Goal: Task Accomplishment & Management: Complete application form

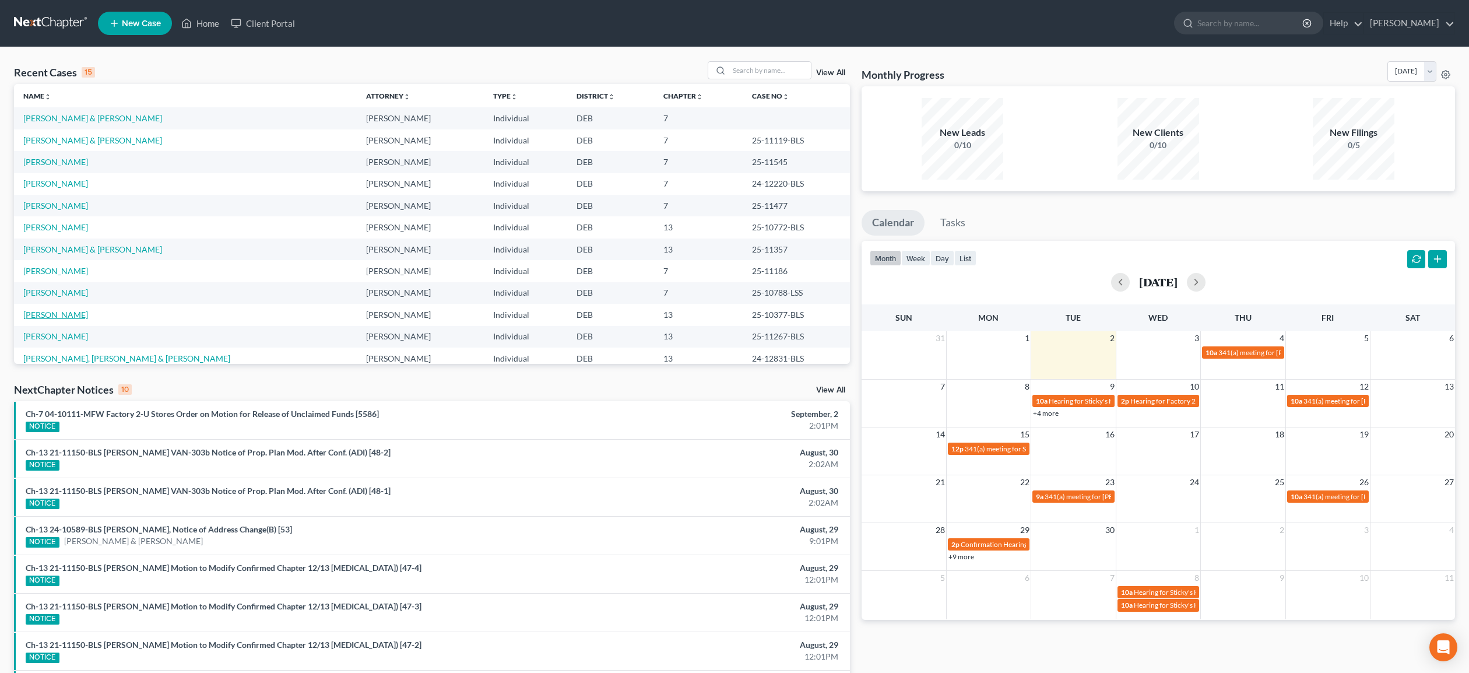
click at [77, 314] on link "[PERSON_NAME]" at bounding box center [55, 315] width 65 height 10
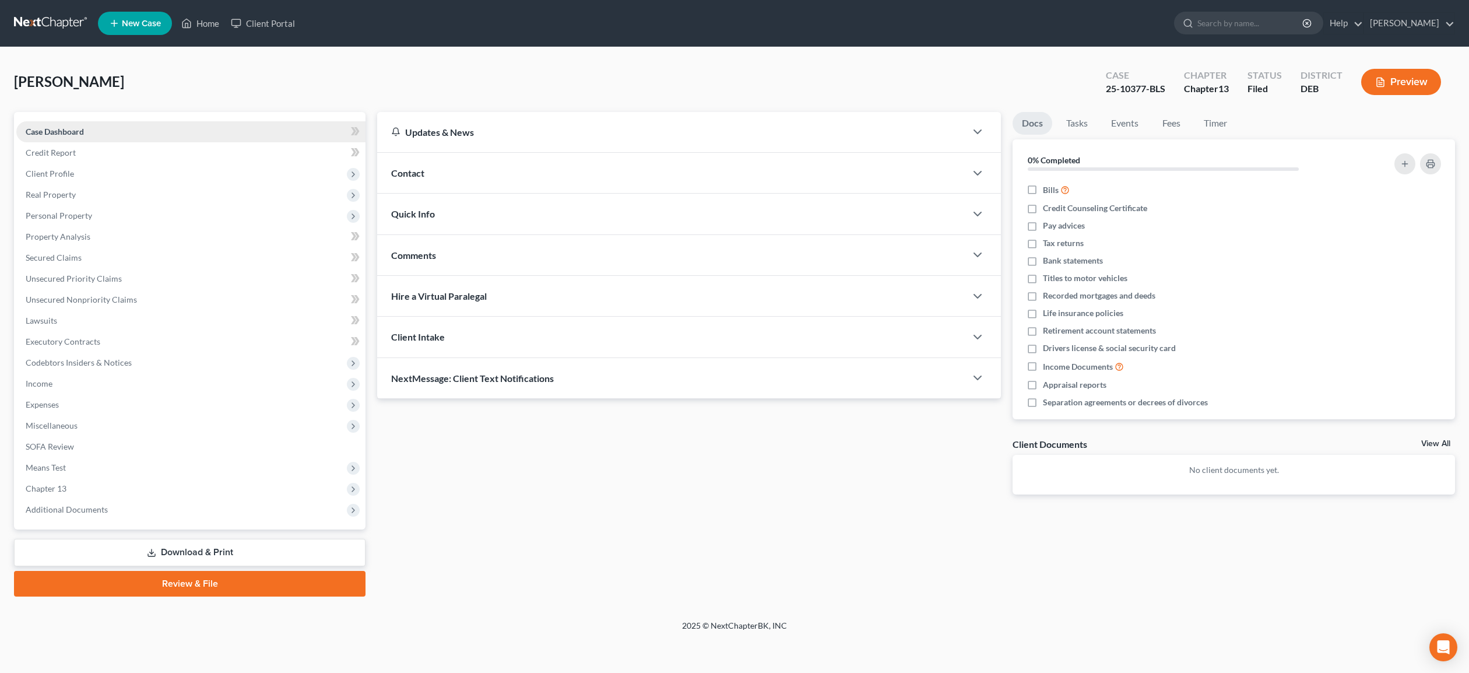
click at [74, 128] on span "Case Dashboard" at bounding box center [55, 131] width 58 height 10
click at [41, 174] on span "Client Profile" at bounding box center [50, 173] width 48 height 10
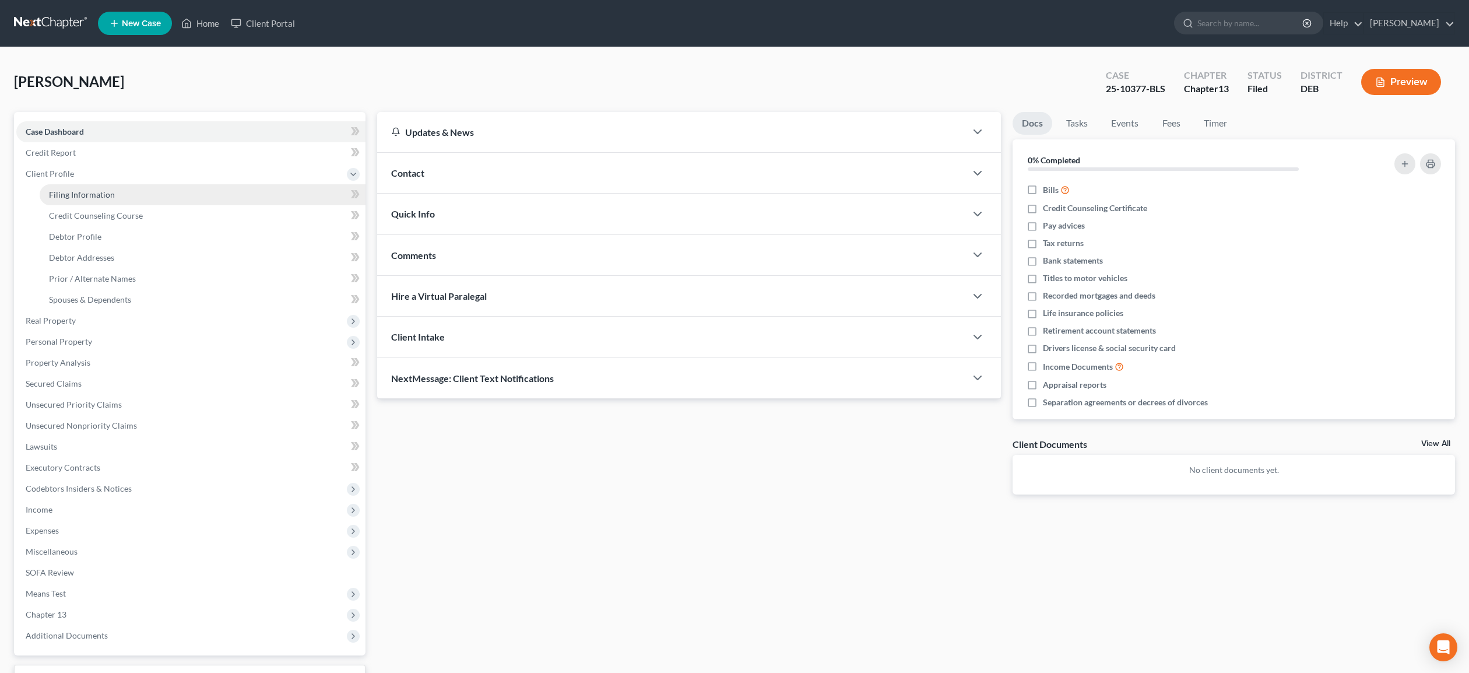
click at [89, 193] on span "Filing Information" at bounding box center [82, 194] width 66 height 10
select select "1"
select select "0"
select select "3"
select select "7"
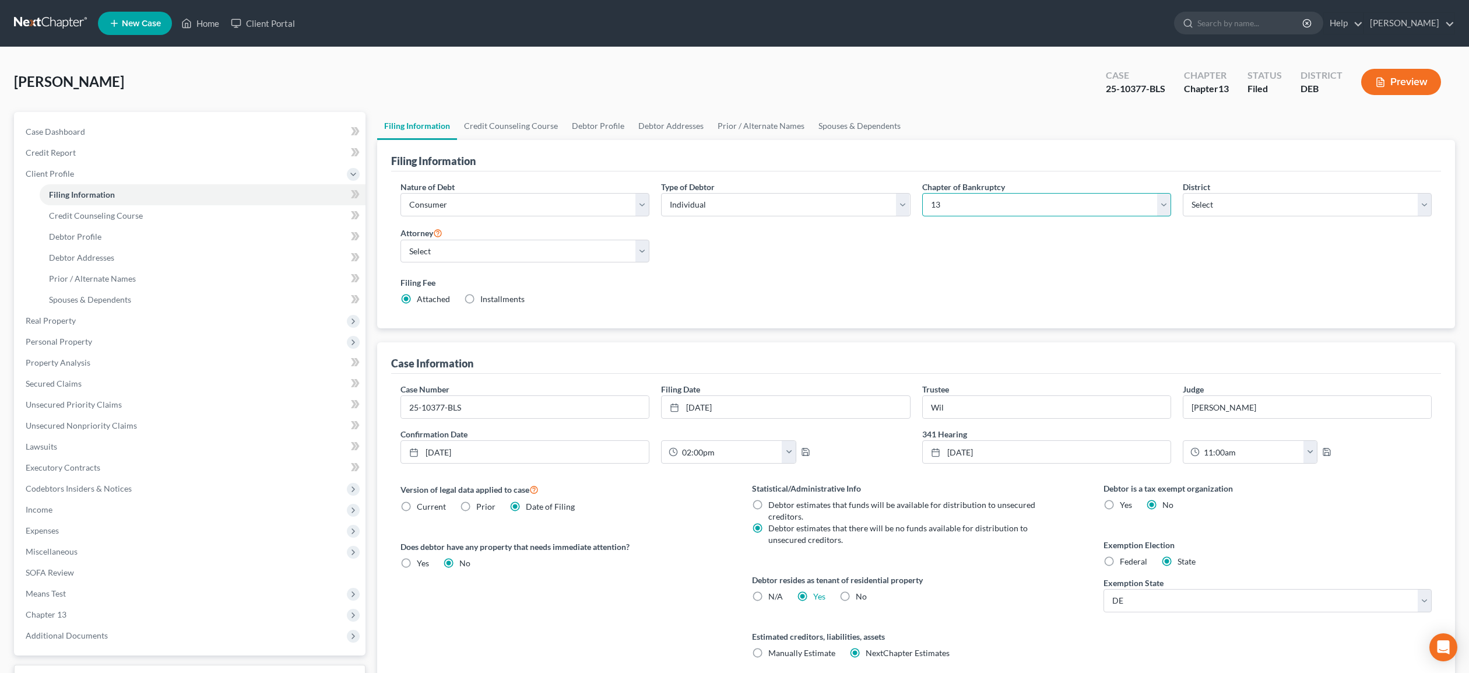
click option "13" at bounding box center [0, 0] width 0 height 0
select select "0"
click option "7" at bounding box center [0, 0] width 0 height 0
click at [965, 407] on input "Wil" at bounding box center [1047, 407] width 248 height 22
type input "W"
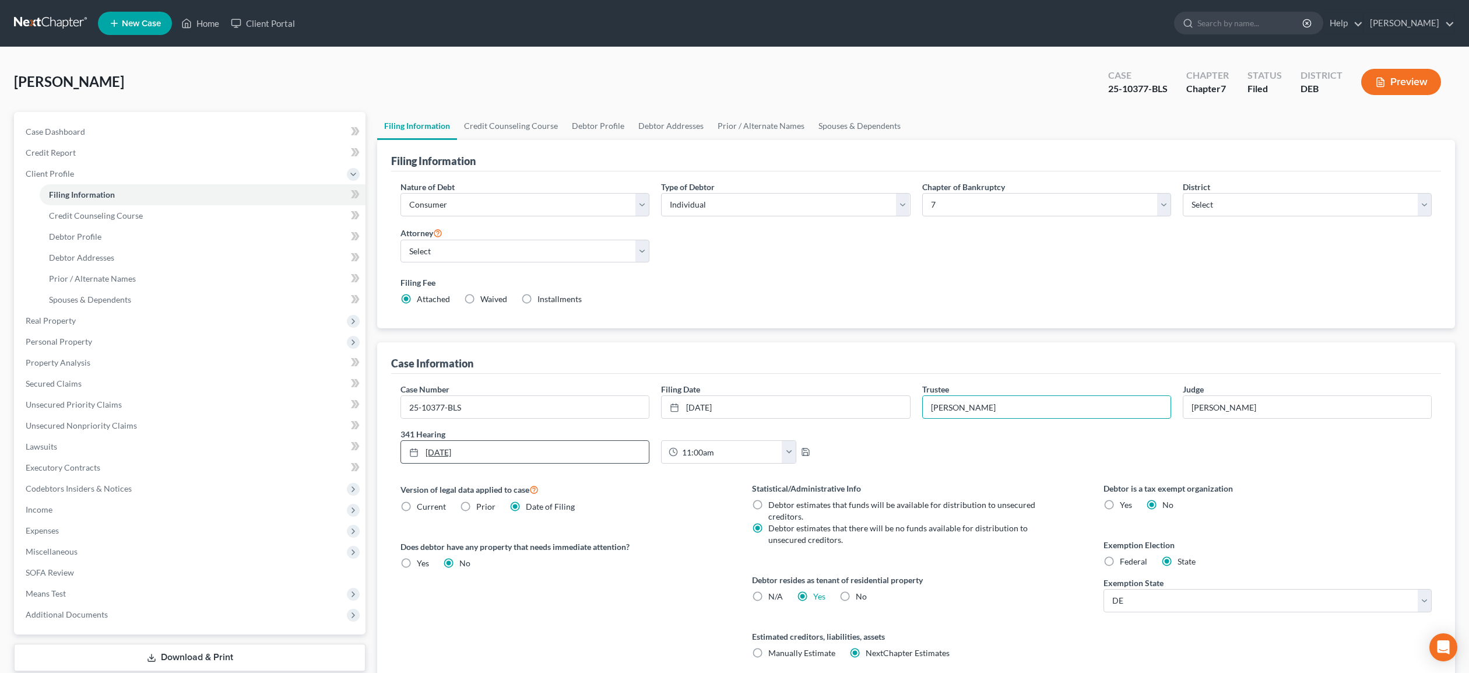
type input "George Miller"
click at [516, 456] on link "4/8/2025" at bounding box center [525, 452] width 248 height 22
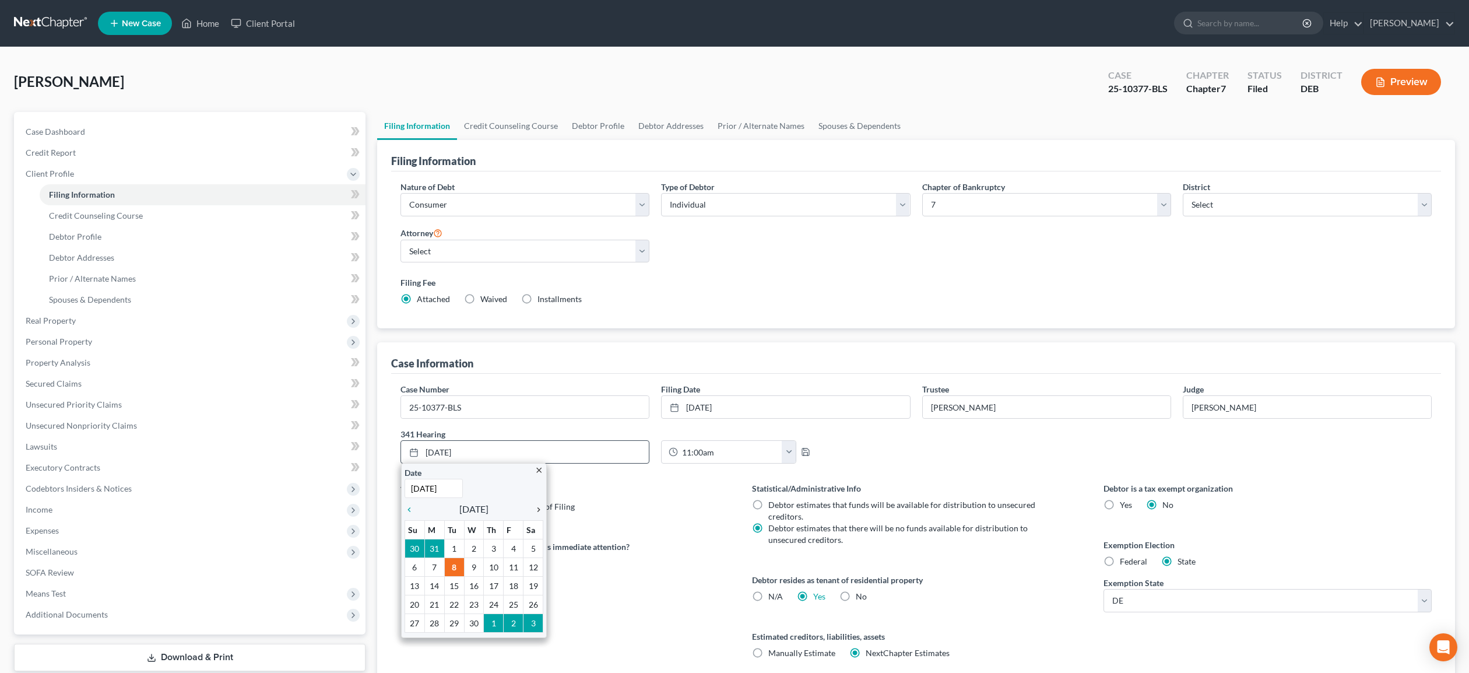
click at [538, 508] on icon "chevron_right" at bounding box center [535, 509] width 15 height 9
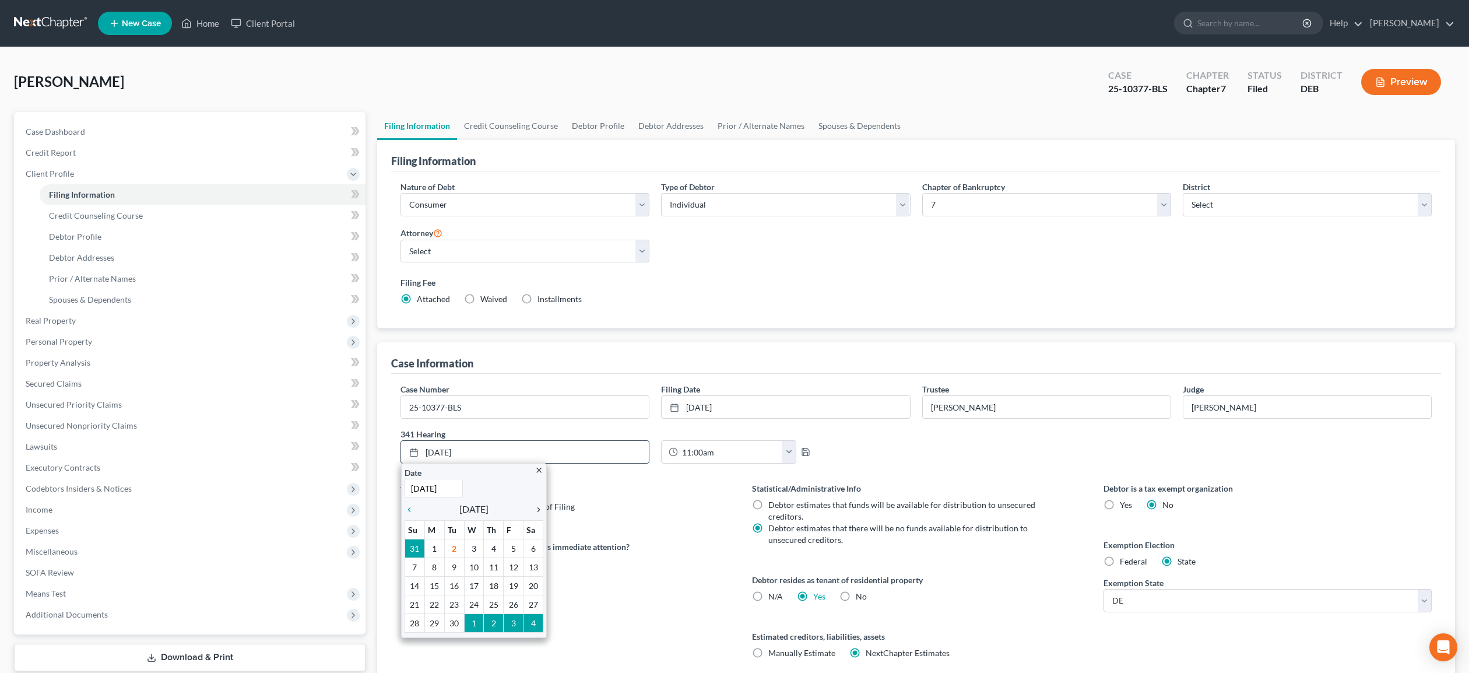
click at [538, 508] on icon "chevron_right" at bounding box center [535, 509] width 15 height 9
drag, startPoint x: 409, startPoint y: 507, endPoint x: 430, endPoint y: 532, distance: 31.9
click at [410, 508] on icon "chevron_left" at bounding box center [412, 509] width 15 height 9
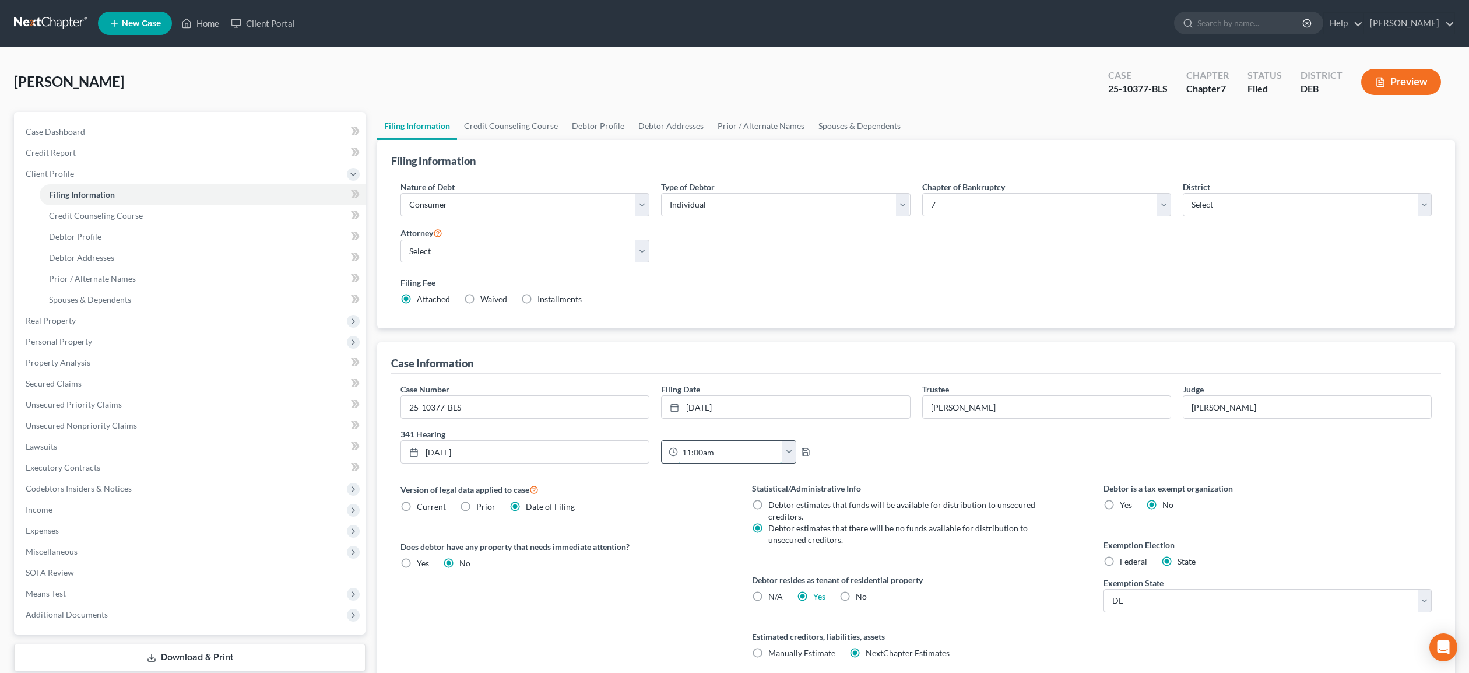
click at [722, 446] on input "11:00am" at bounding box center [730, 452] width 104 height 22
click at [808, 453] on polyline "button" at bounding box center [806, 453] width 4 height 3
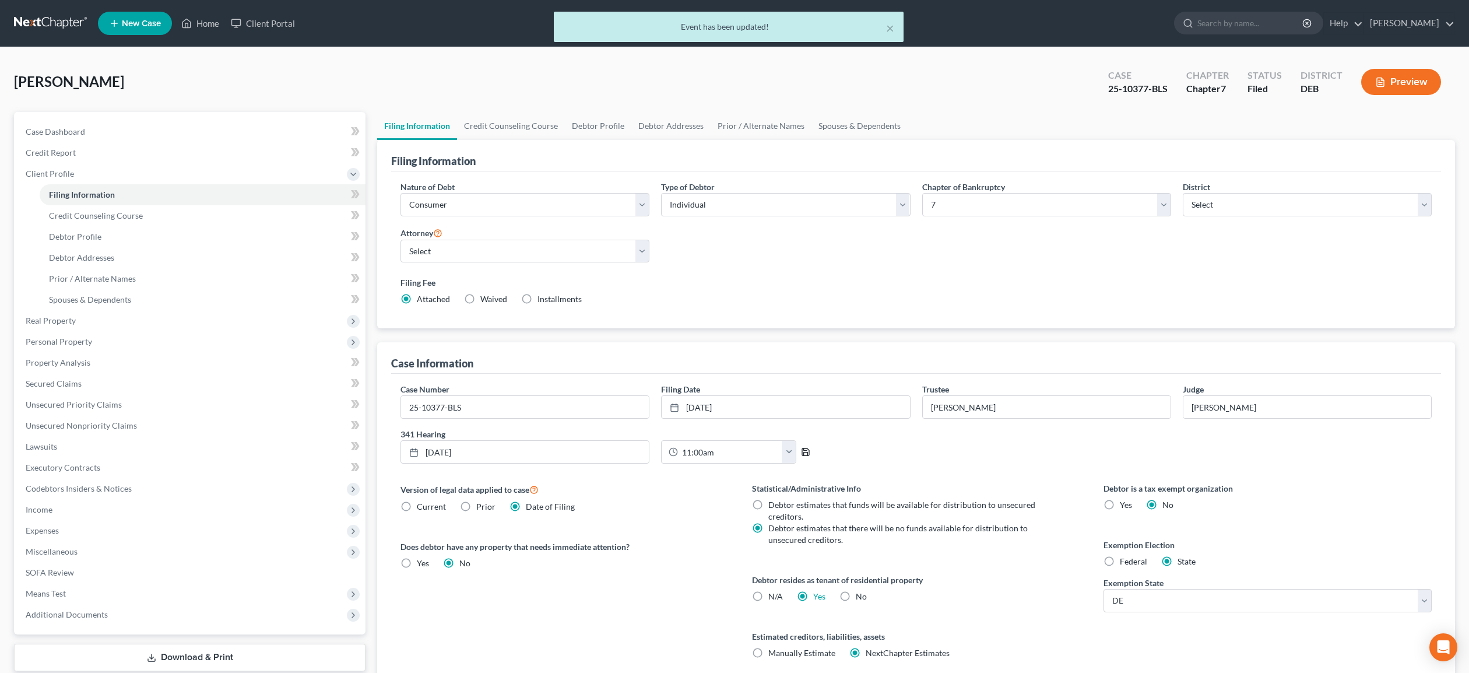
click at [808, 453] on polyline "button" at bounding box center [806, 453] width 4 height 3
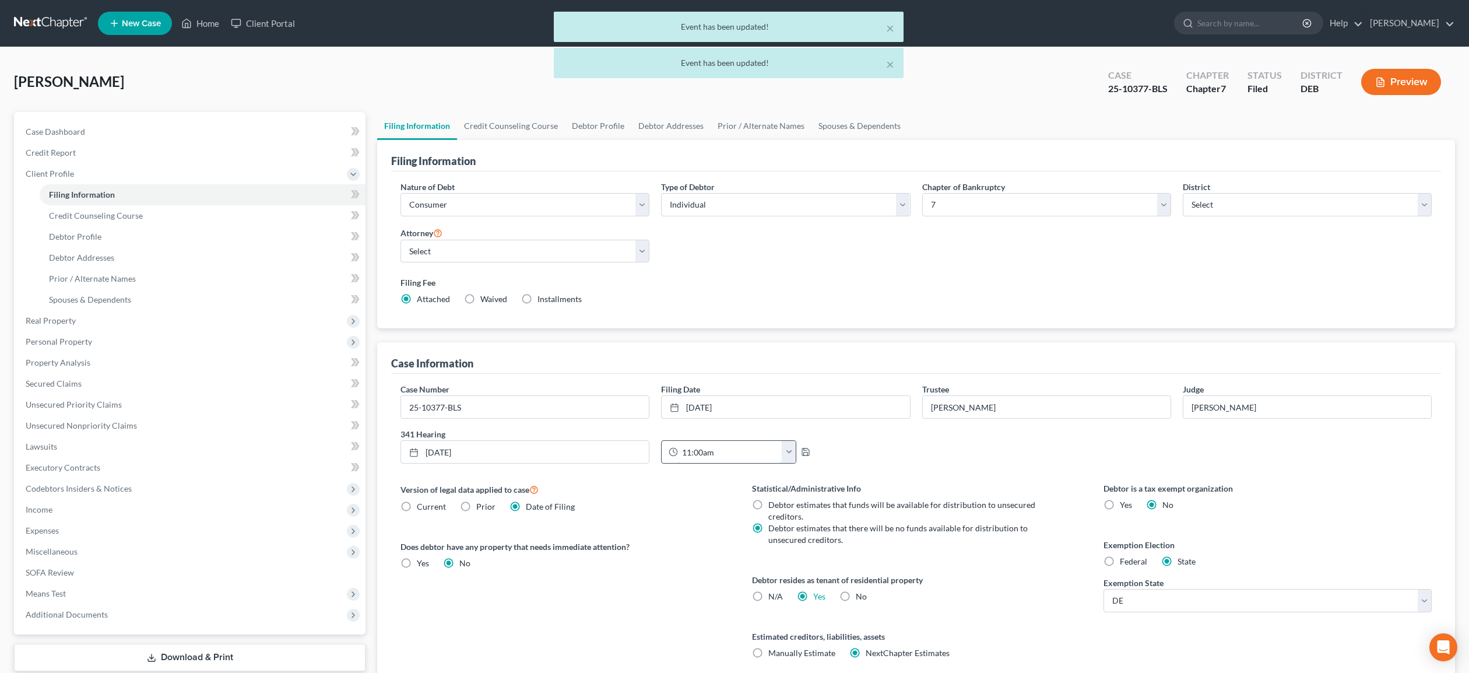
click at [755, 456] on input "11:00am" at bounding box center [730, 452] width 104 height 22
drag, startPoint x: 690, startPoint y: 452, endPoint x: 704, endPoint y: 449, distance: 13.9
click at [690, 452] on input "11:00am" at bounding box center [730, 452] width 104 height 22
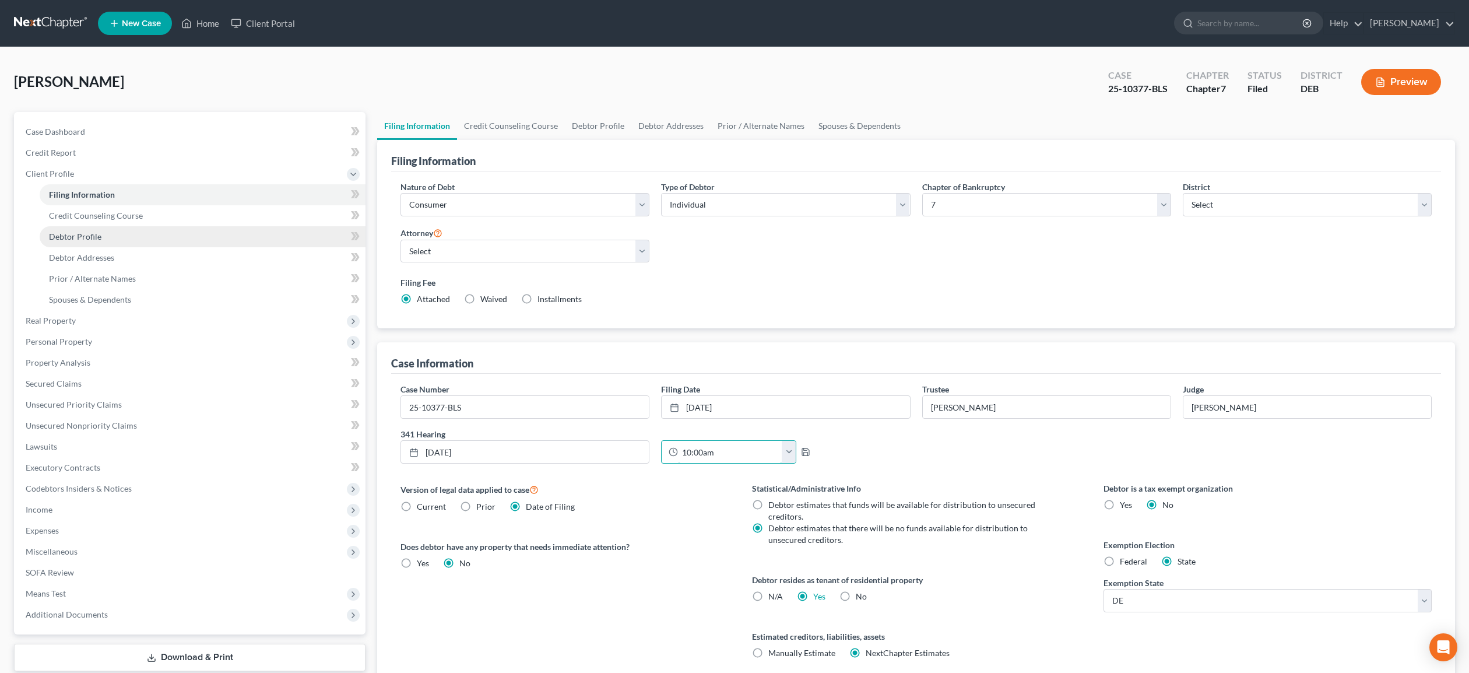
type input "10:00am"
click at [97, 235] on span "Debtor Profile" at bounding box center [75, 236] width 52 height 10
select select "2"
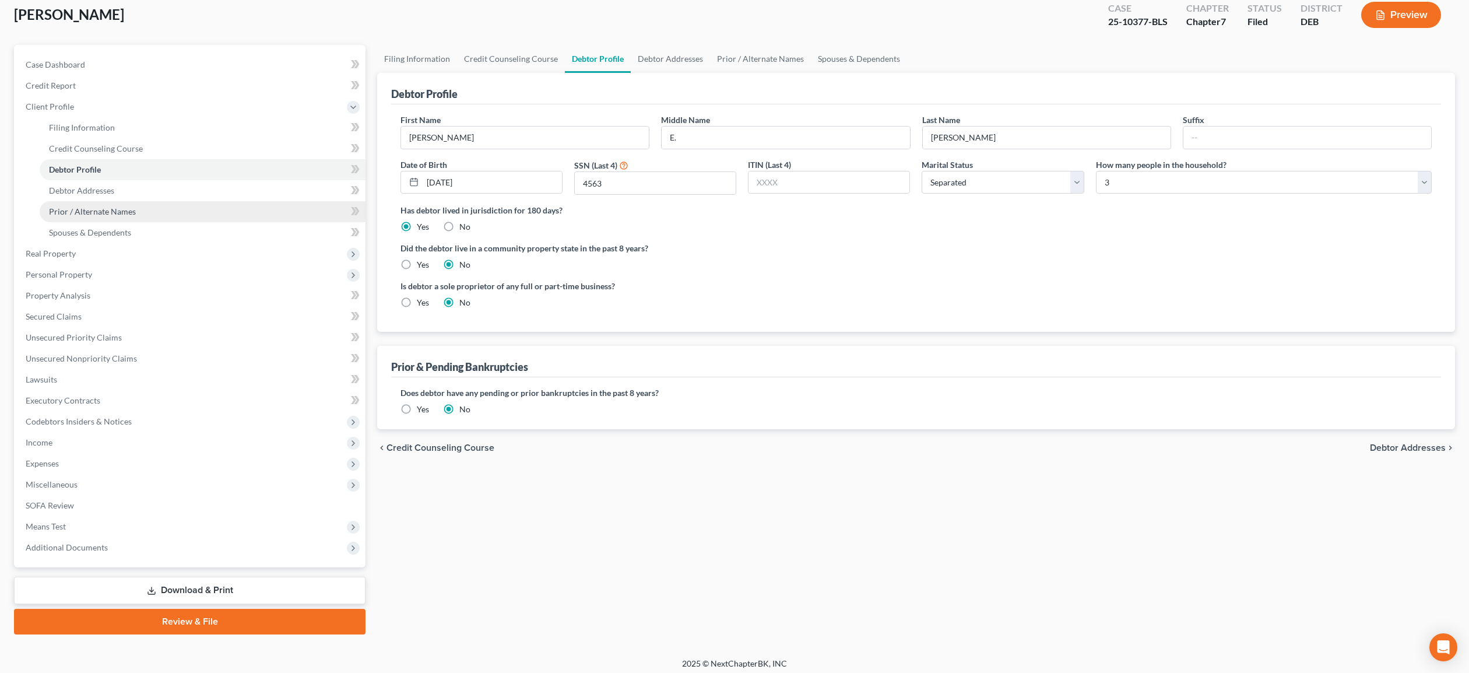
scroll to position [72, 0]
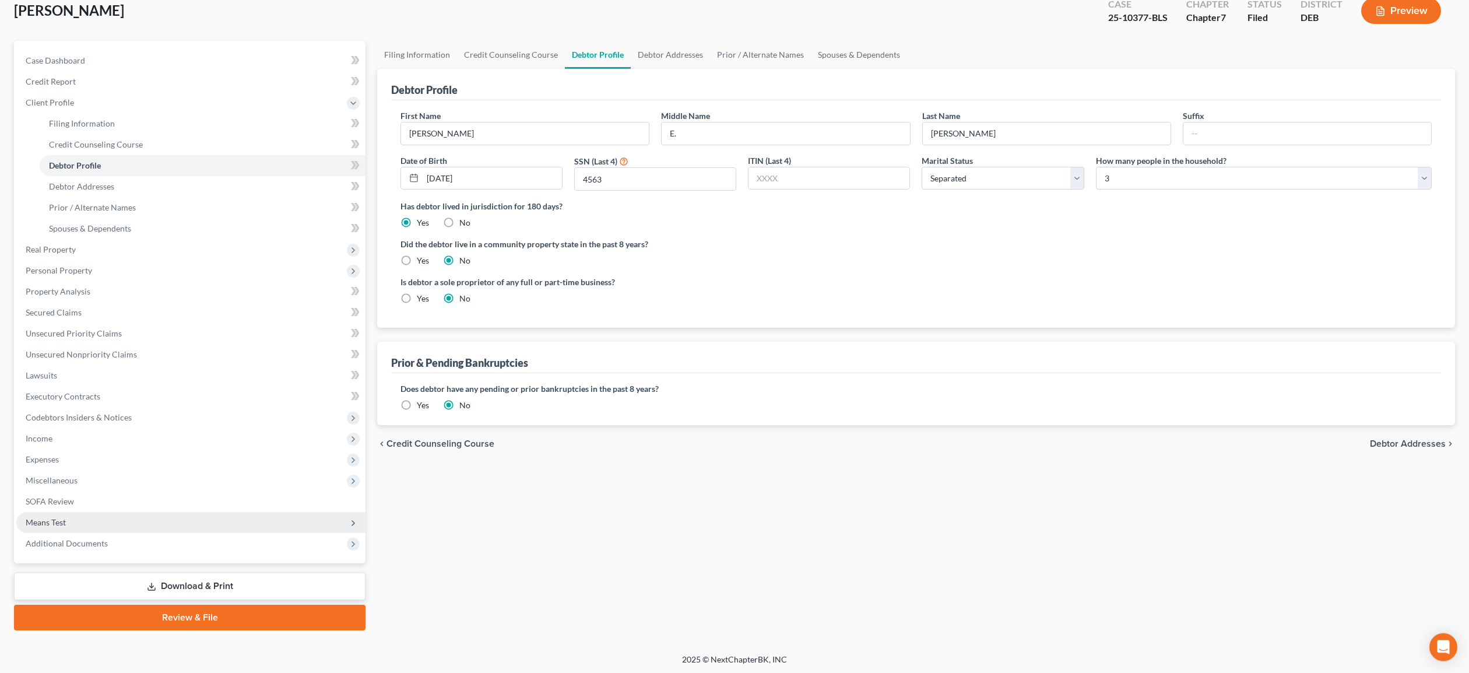
click at [72, 519] on span "Means Test" at bounding box center [190, 522] width 349 height 21
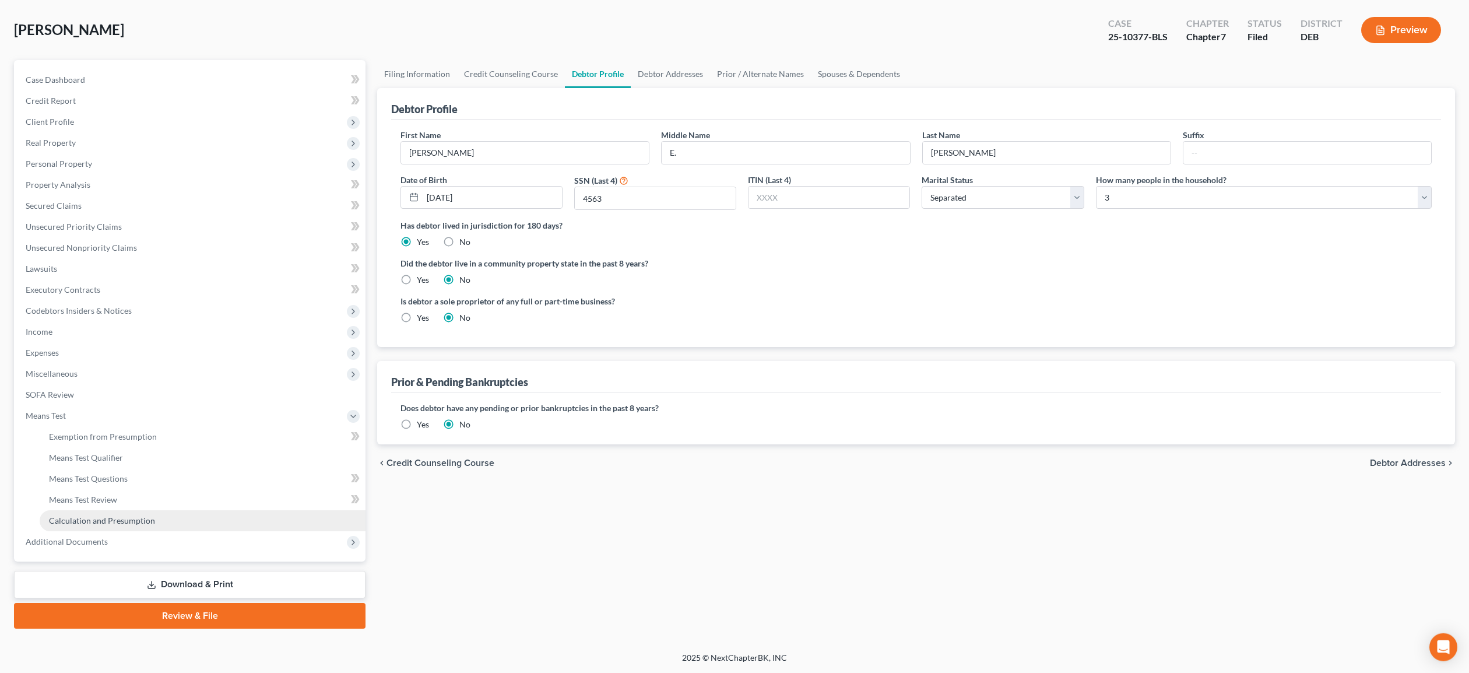
scroll to position [51, 0]
click at [106, 522] on span "Calculation and Presumption" at bounding box center [102, 521] width 106 height 10
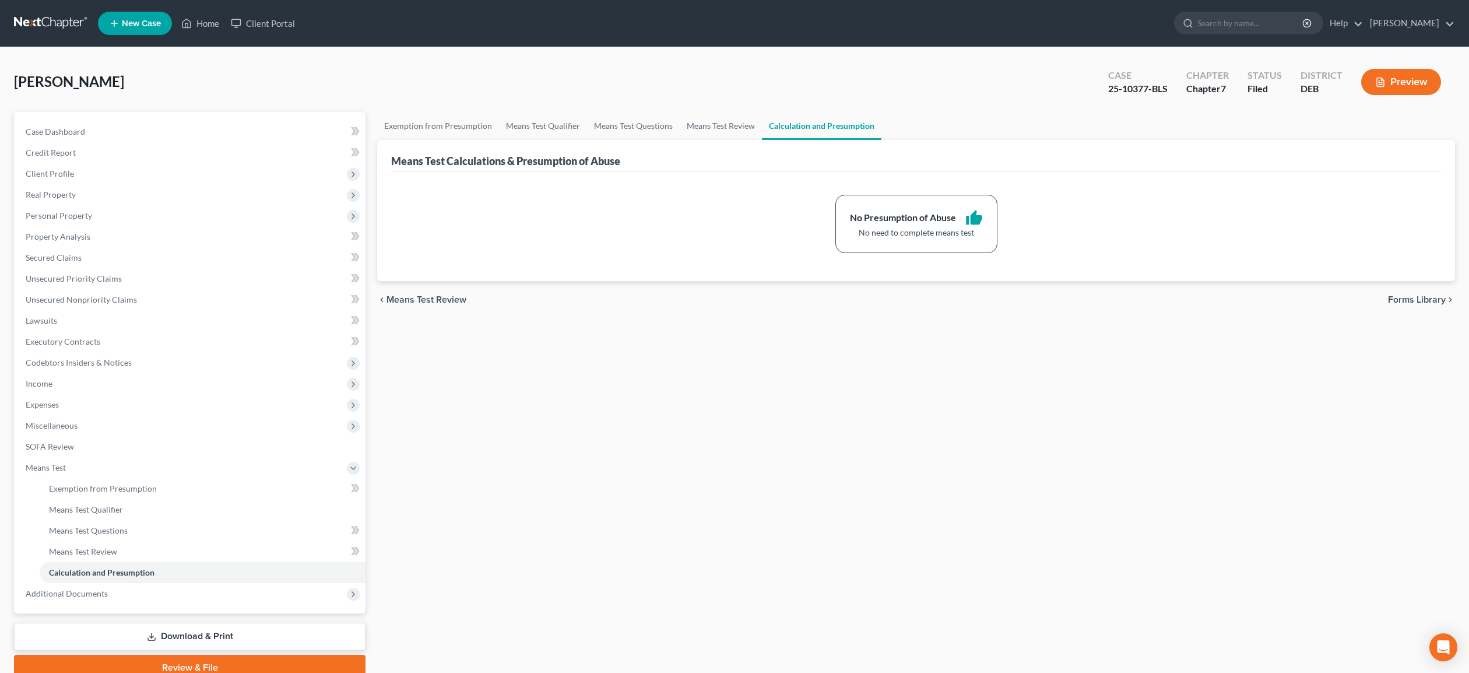
click at [161, 639] on link "Download & Print" at bounding box center [189, 636] width 351 height 27
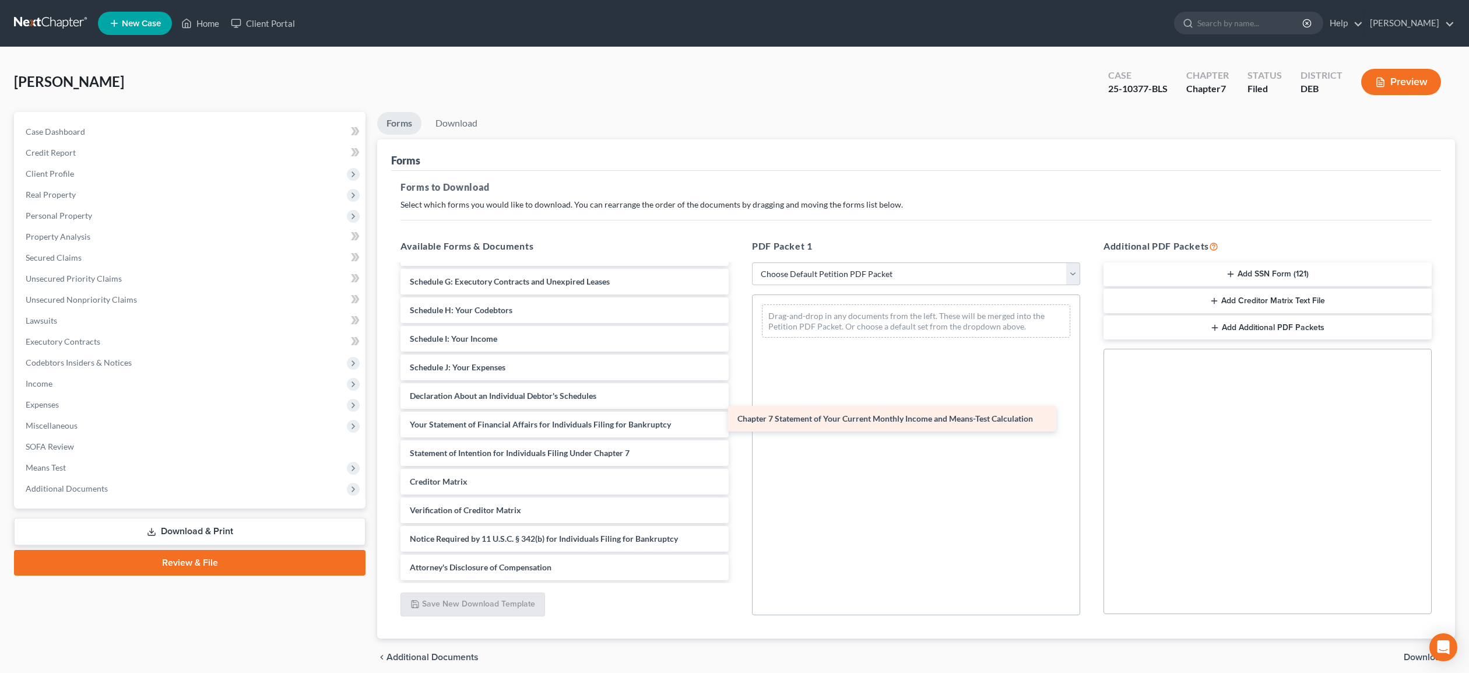
scroll to position [168, 0]
drag, startPoint x: 593, startPoint y: 456, endPoint x: 934, endPoint y: 418, distance: 343.1
click at [738, 418] on div "Chapter 7 Statement of Your Current Monthly Income and Means-Test Calculation V…" at bounding box center [564, 338] width 347 height 483
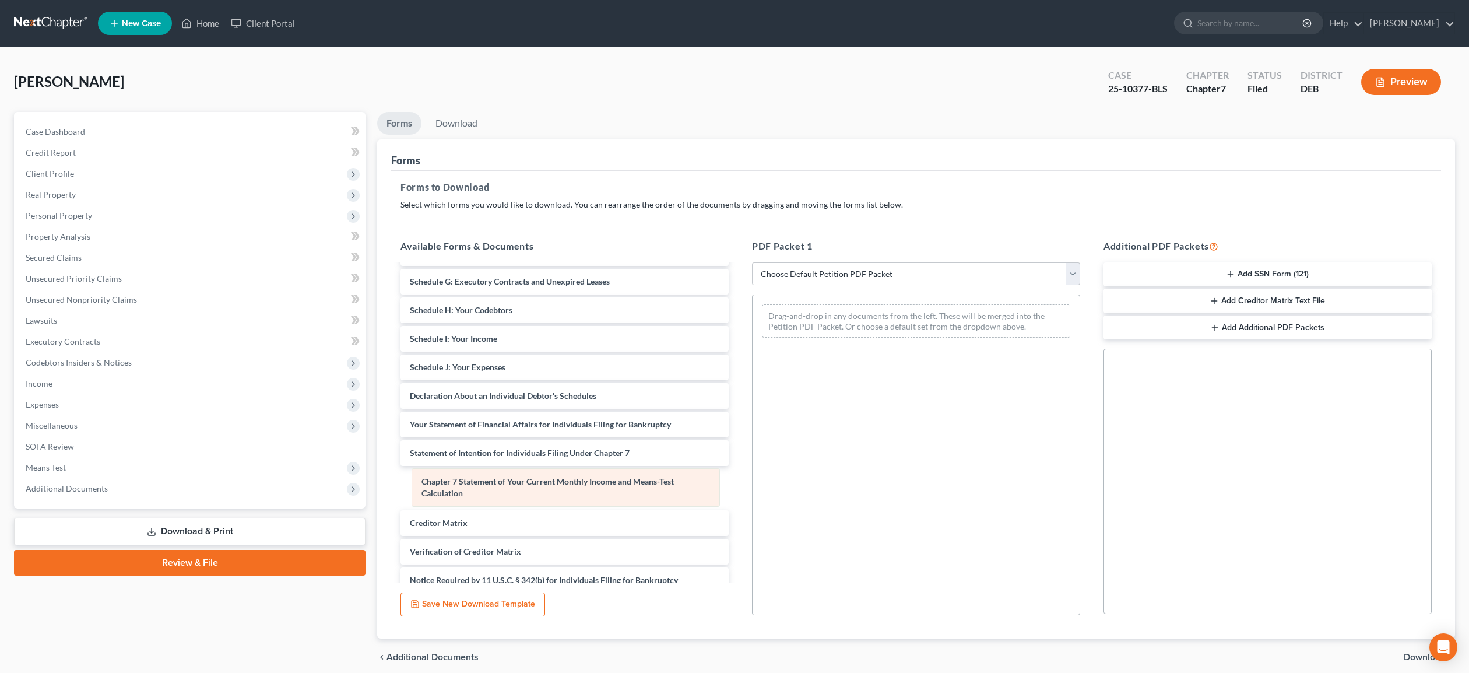
drag, startPoint x: 920, startPoint y: 325, endPoint x: 570, endPoint y: 489, distance: 387.0
click at [753, 347] on div "Chapter 7 Statement of Your Current Monthly Income and Means-Test Calculation C…" at bounding box center [916, 321] width 327 height 52
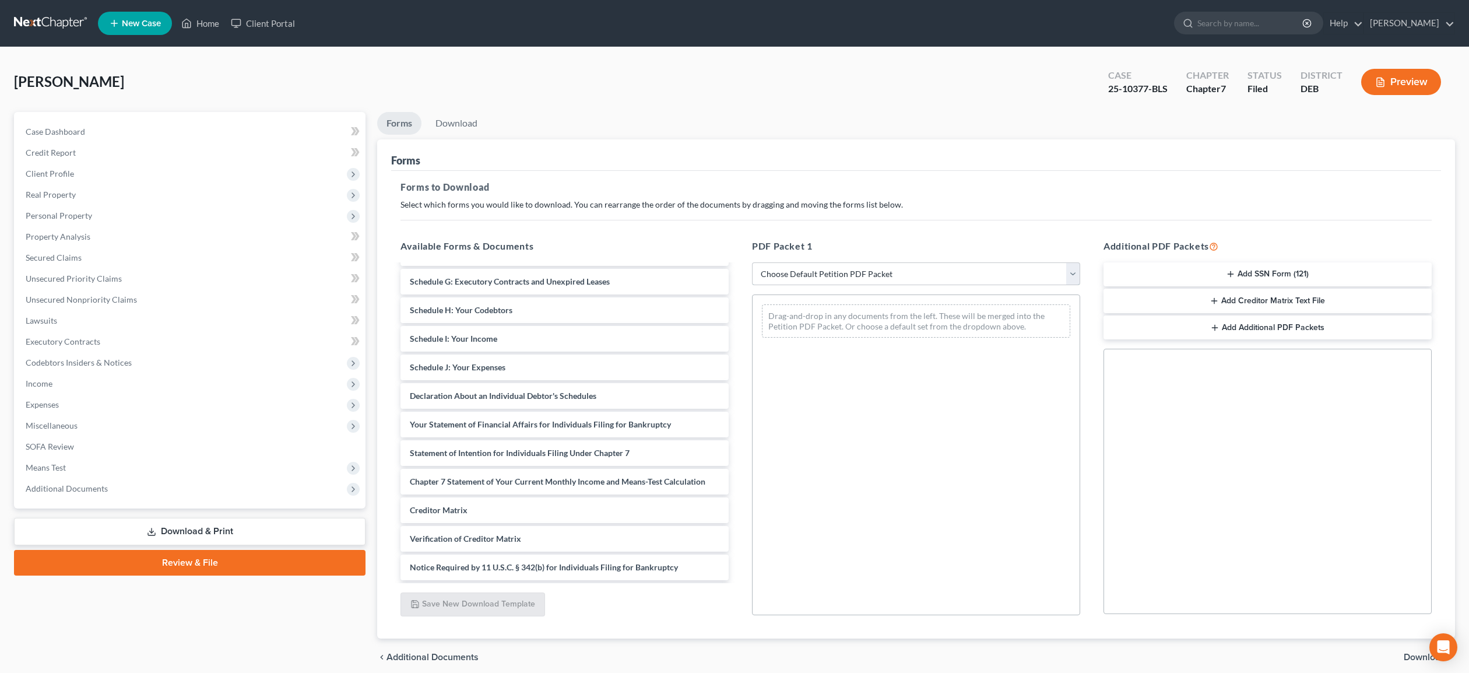
select select "2"
click option "Amended Forms" at bounding box center [0, 0] width 0 height 0
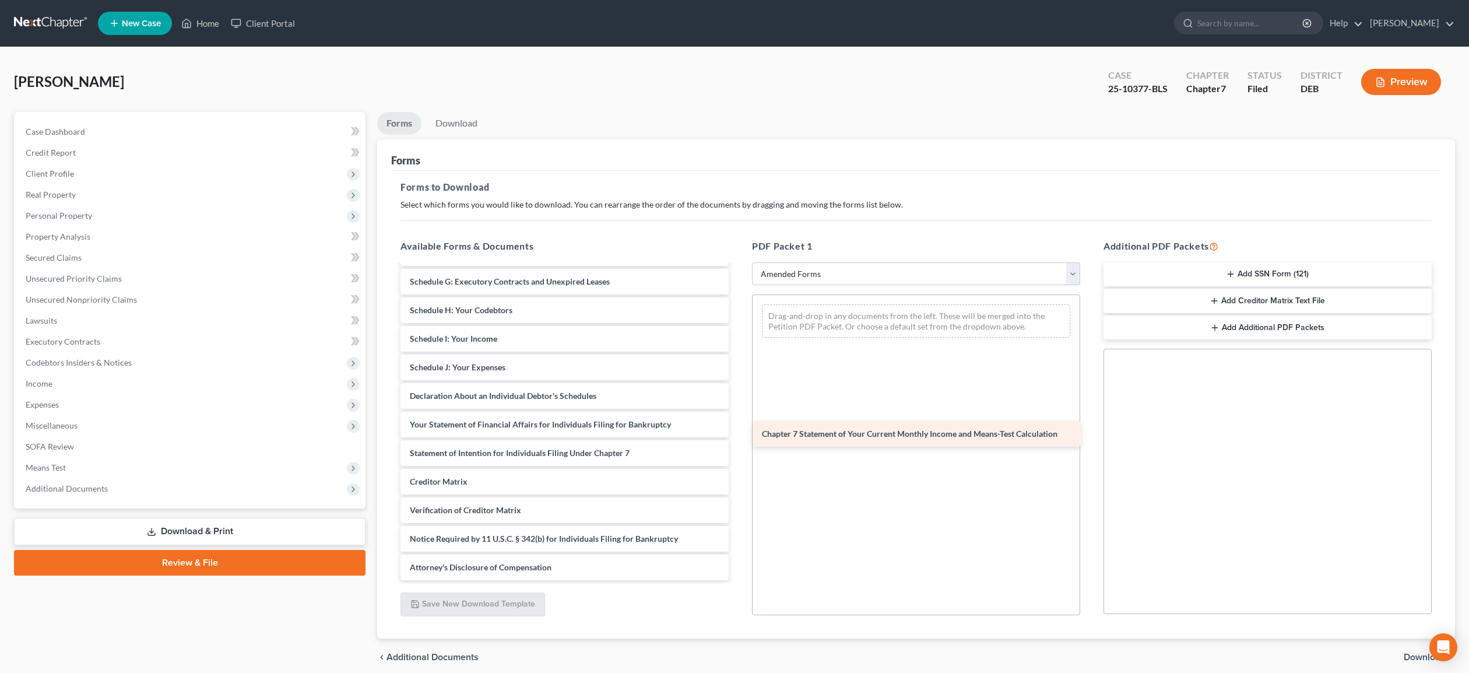
drag, startPoint x: 613, startPoint y: 481, endPoint x: 965, endPoint y: 435, distance: 354.6
click at [738, 435] on div "Chapter 7 Statement of Your Current Monthly Income and Means-Test Calculation V…" at bounding box center [564, 338] width 347 height 483
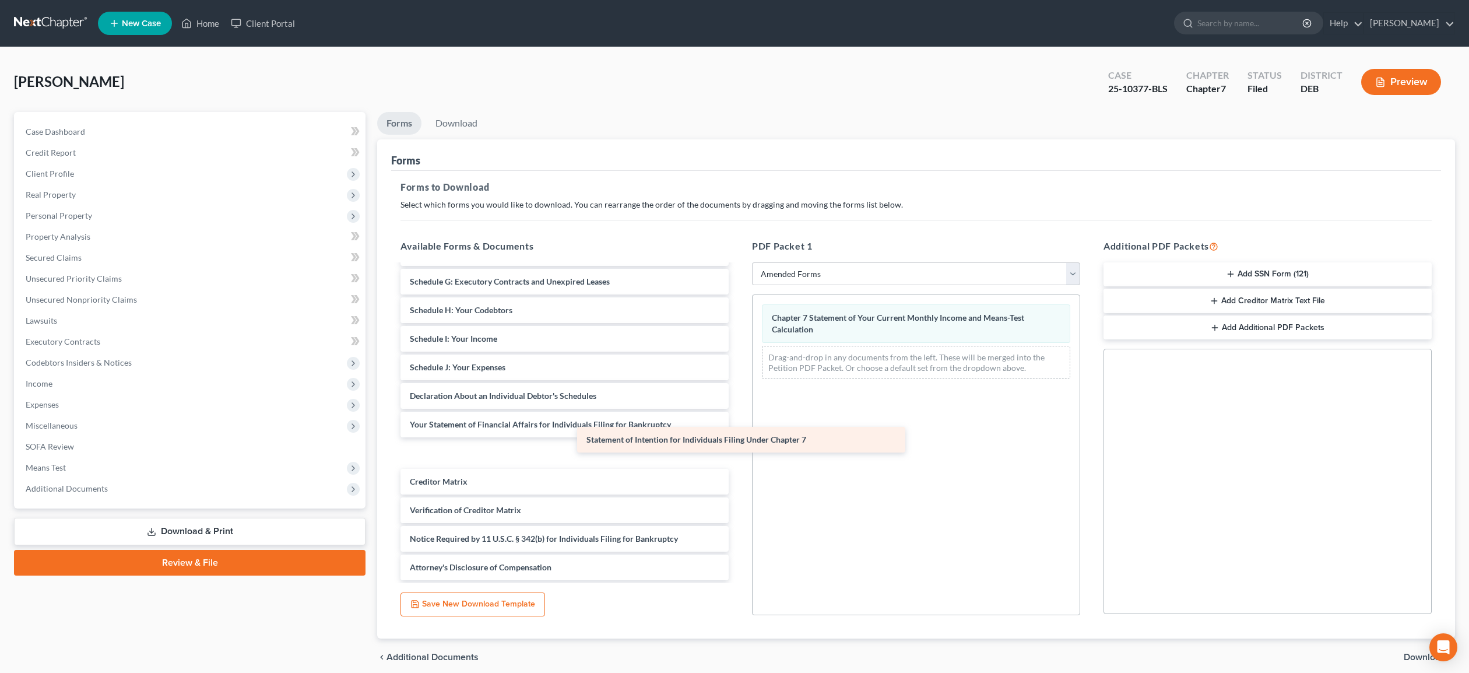
scroll to position [139, 0]
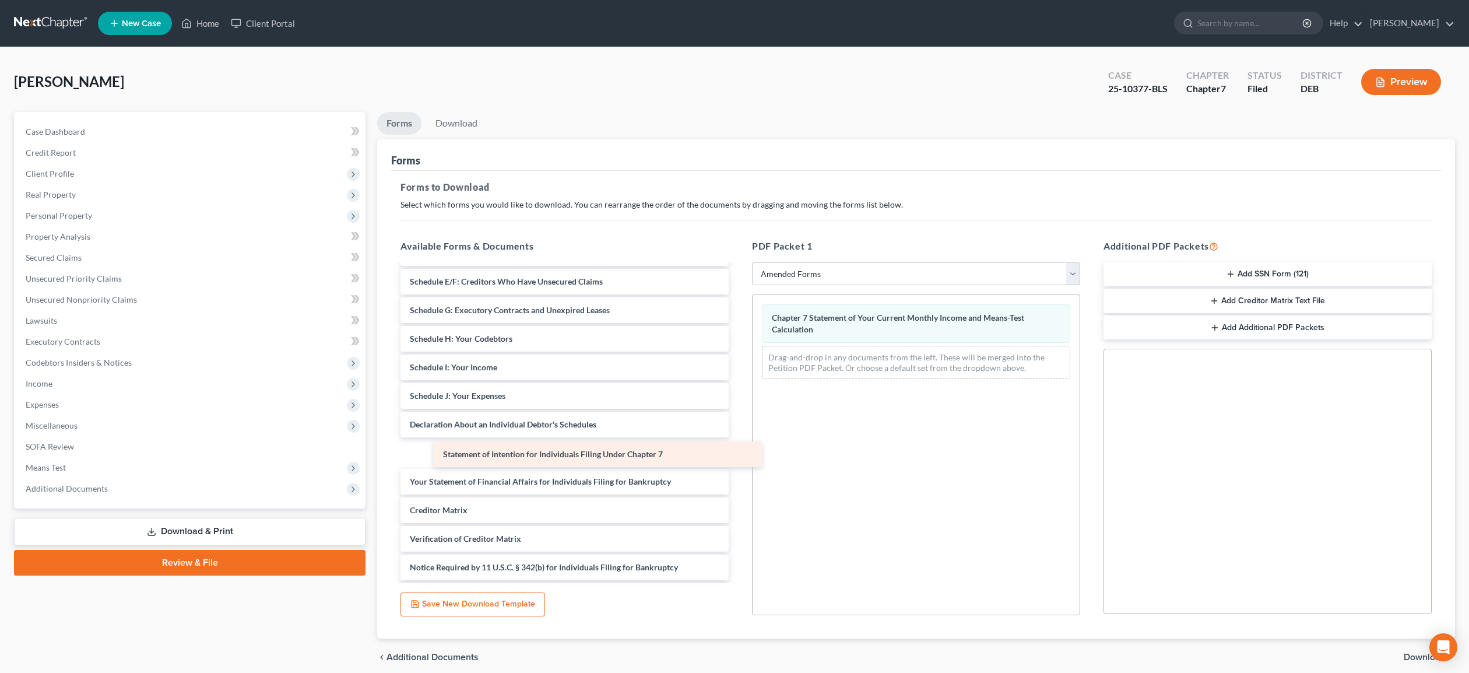
drag, startPoint x: 544, startPoint y: 448, endPoint x: 578, endPoint y: 451, distance: 33.9
click at [578, 451] on div "Statement of Intention for Individuals Filing Under Chapter 7 Voluntary Petitio…" at bounding box center [564, 367] width 347 height 483
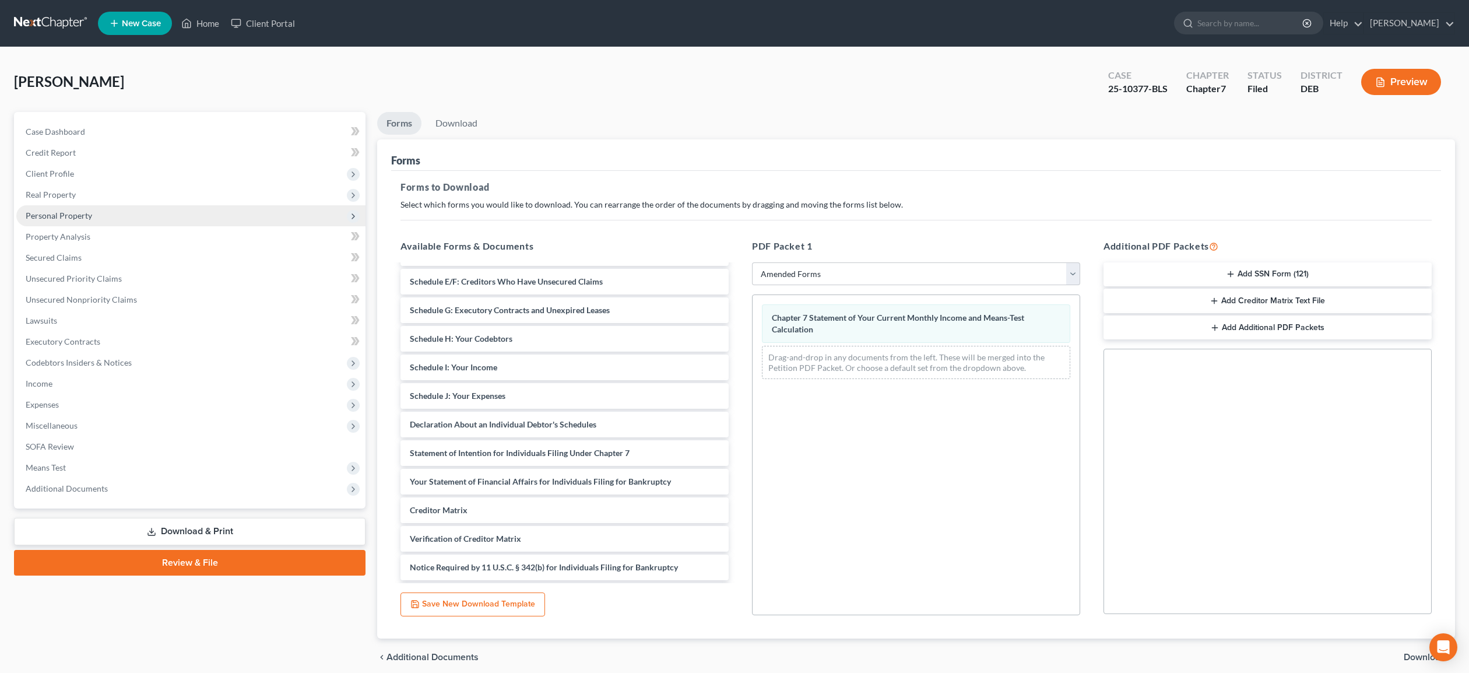
click at [68, 210] on span "Personal Property" at bounding box center [59, 215] width 66 height 10
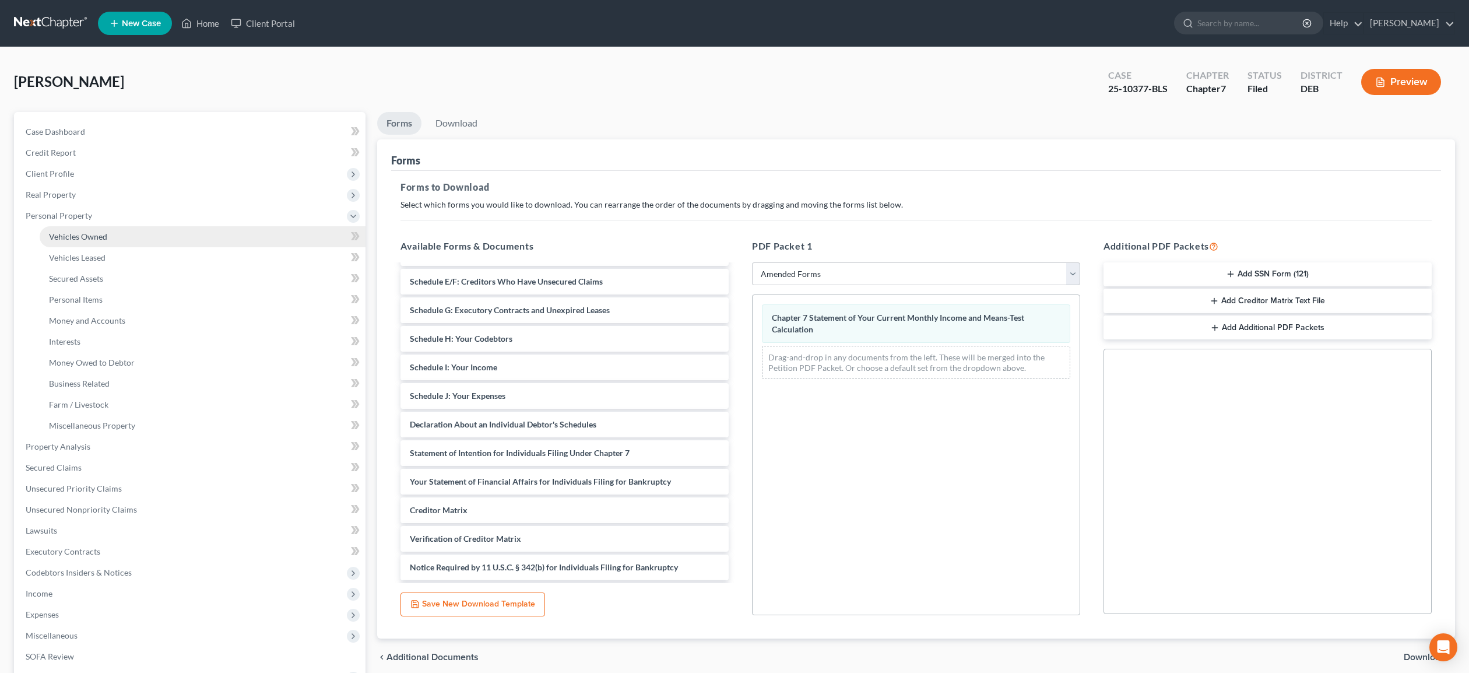
click at [99, 237] on span "Vehicles Owned" at bounding box center [78, 236] width 58 height 10
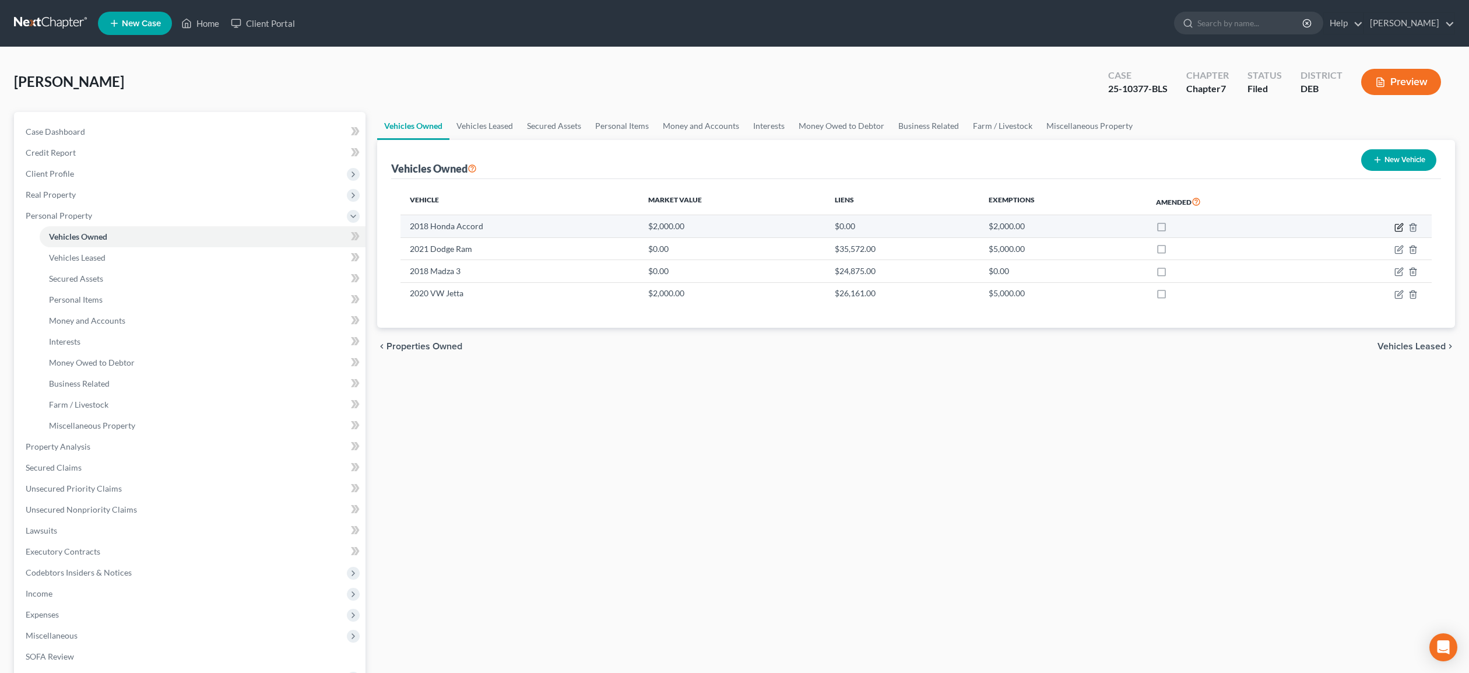
click at [1397, 226] on icon "button" at bounding box center [1398, 227] width 9 height 9
select select "0"
select select "8"
select select "4"
select select "0"
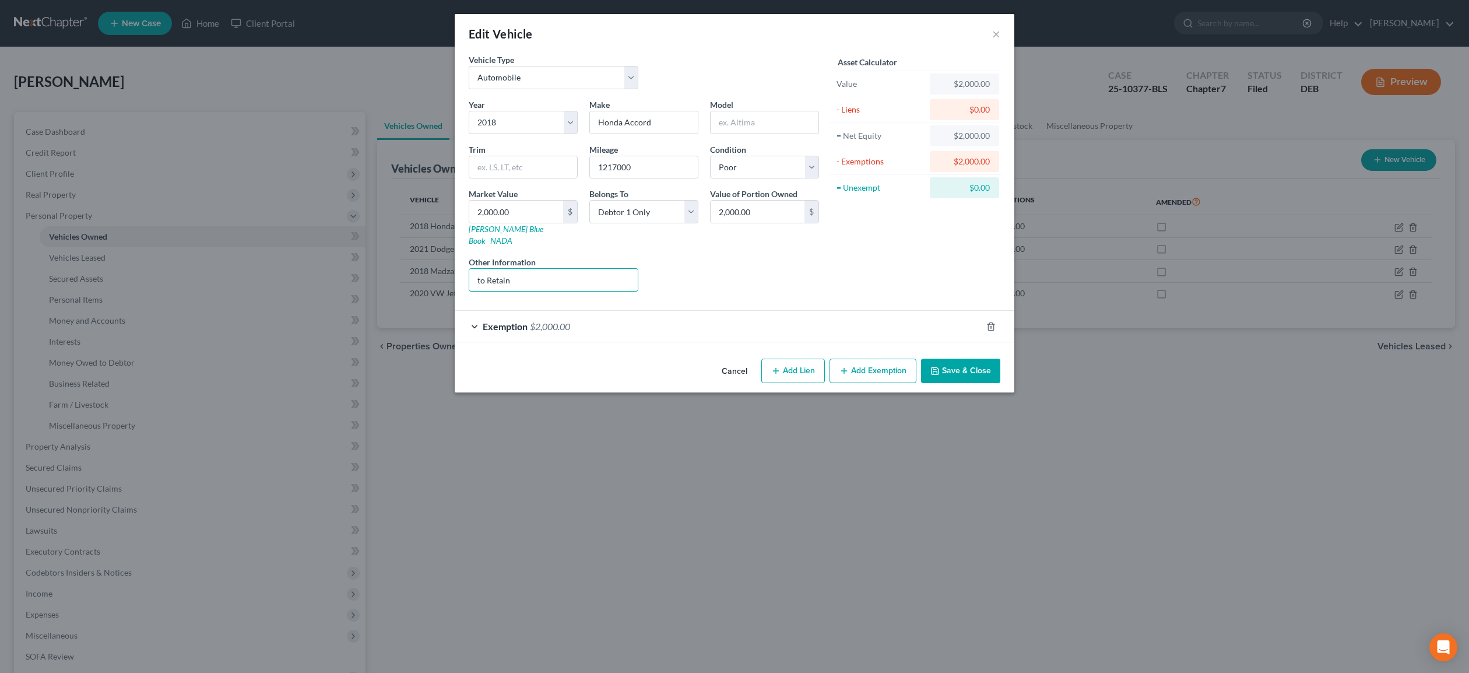
drag, startPoint x: 535, startPoint y: 275, endPoint x: 465, endPoint y: 269, distance: 70.8
click at [469, 269] on input "to Retain" at bounding box center [553, 280] width 168 height 22
drag, startPoint x: 542, startPoint y: 272, endPoint x: 488, endPoint y: 266, distance: 54.5
click at [488, 269] on input "To Surrender" at bounding box center [553, 280] width 168 height 22
type input "To Retain"
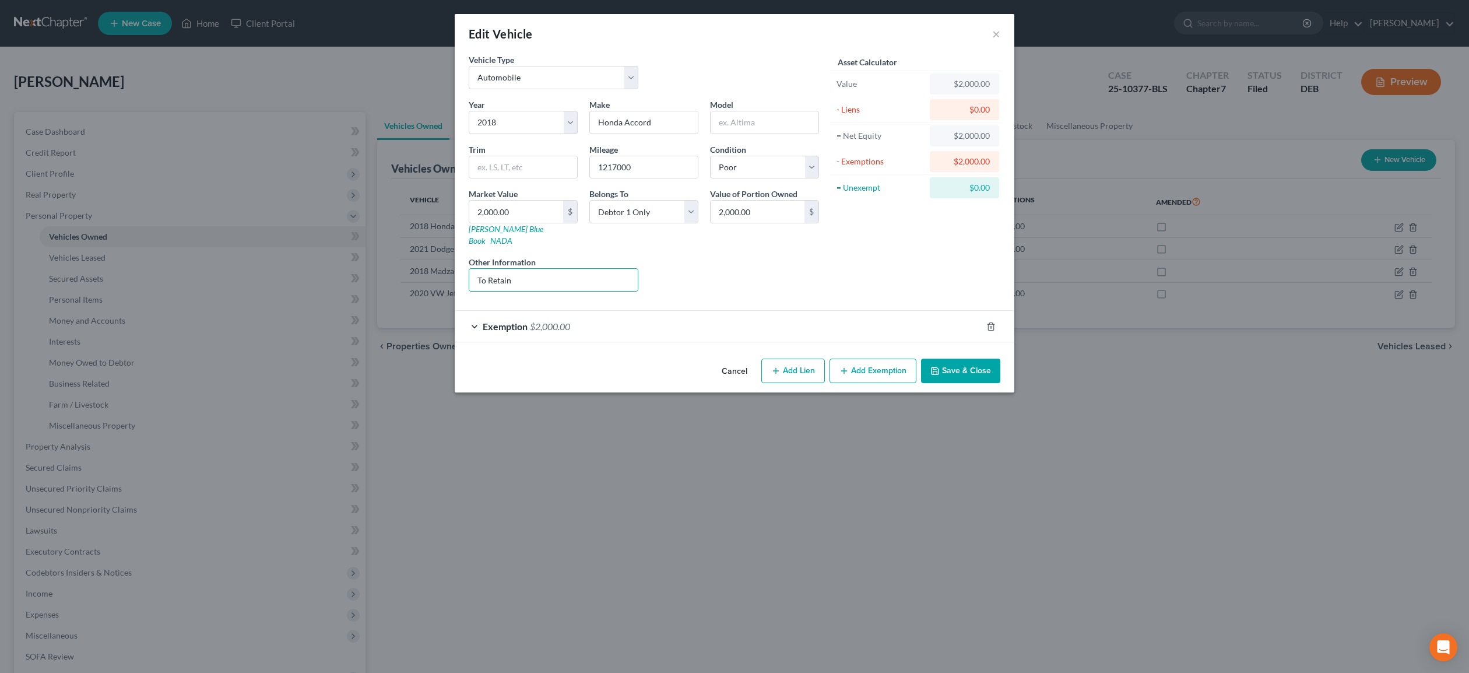
click at [962, 358] on button "Save & Close" at bounding box center [960, 370] width 79 height 24
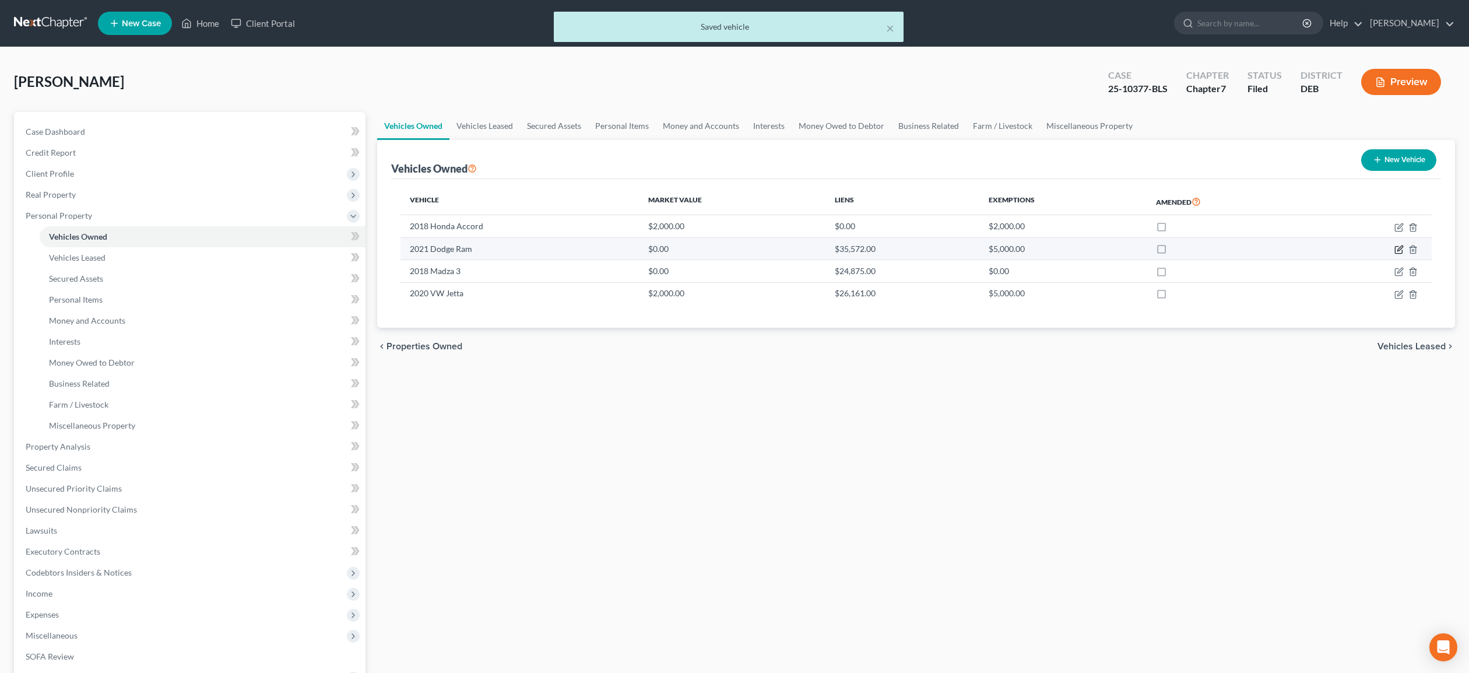
click at [1400, 250] on icon "button" at bounding box center [1398, 249] width 9 height 9
select select "0"
select select "5"
select select "2"
select select "0"
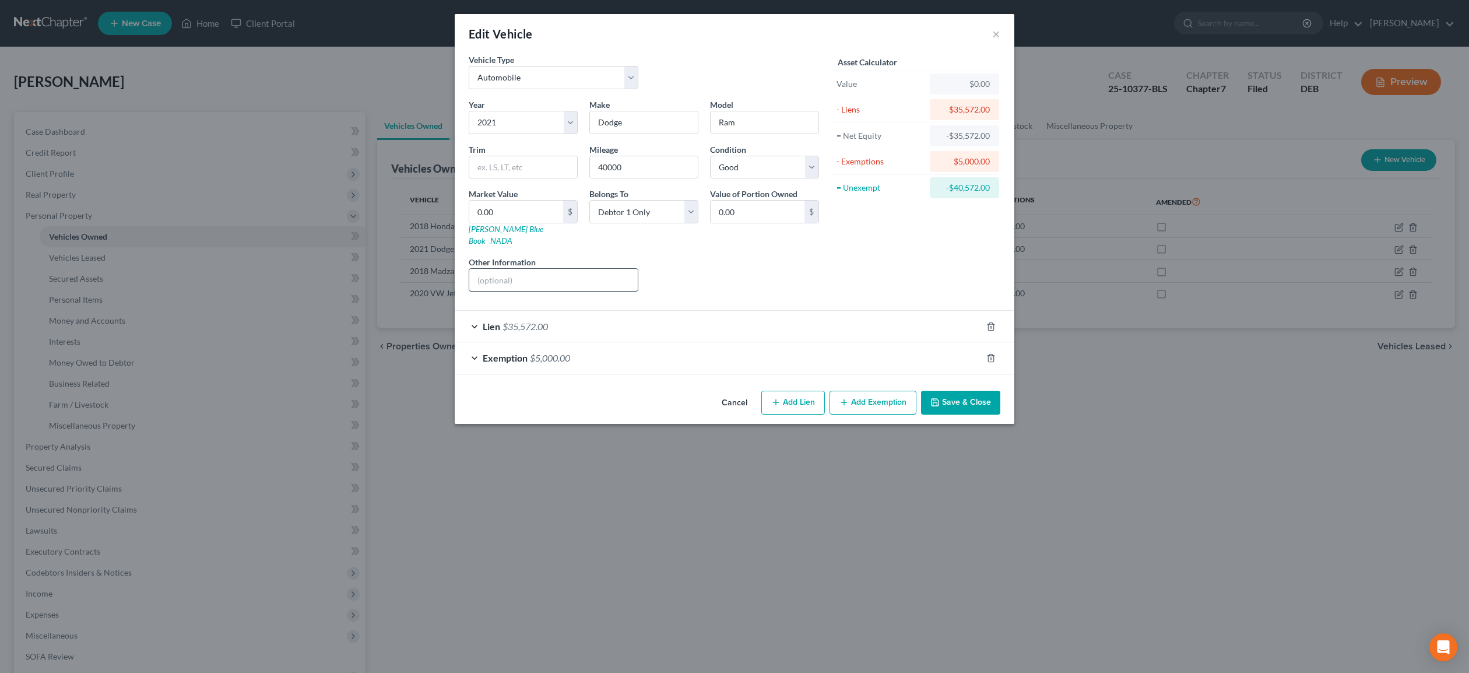
click at [532, 273] on input "text" at bounding box center [553, 280] width 168 height 22
type input "To Surrender"
click at [906, 312] on div "Lien $35,572.00" at bounding box center [718, 326] width 527 height 31
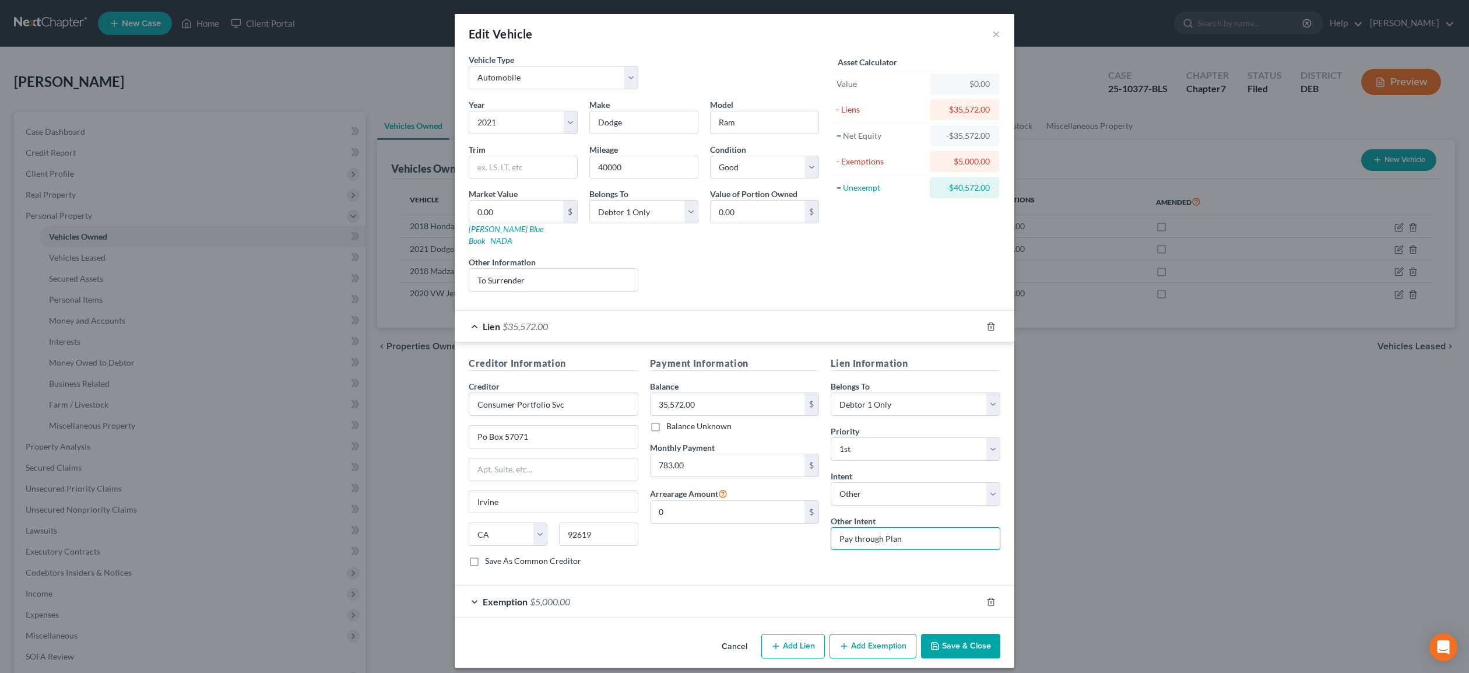
drag, startPoint x: 931, startPoint y: 527, endPoint x: 806, endPoint y: 528, distance: 125.9
click at [831, 530] on input "Pay through Plan" at bounding box center [916, 538] width 170 height 23
type input "T"
type input "To Surrender"
click at [975, 638] on button "Save & Close" at bounding box center [960, 646] width 79 height 24
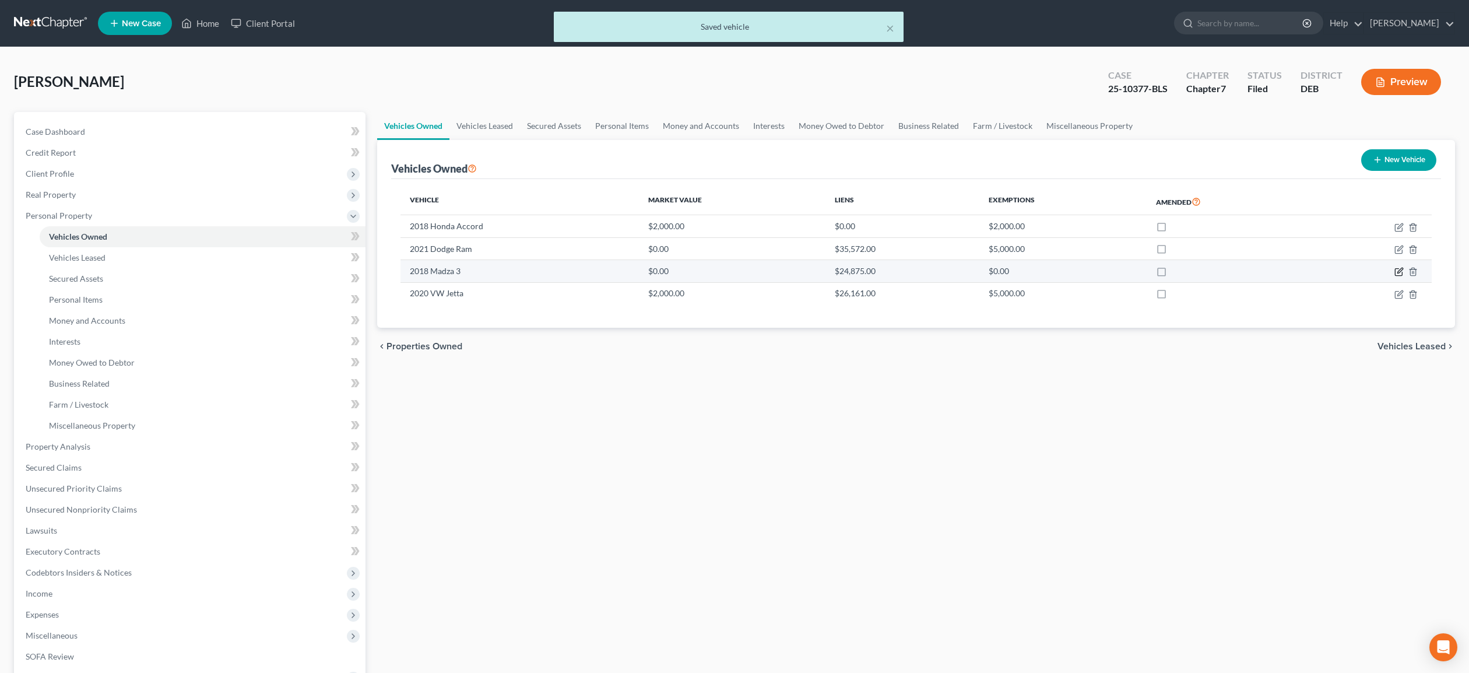
click at [1400, 273] on icon "button" at bounding box center [1398, 271] width 9 height 9
select select "0"
select select "8"
select select "2"
select select "0"
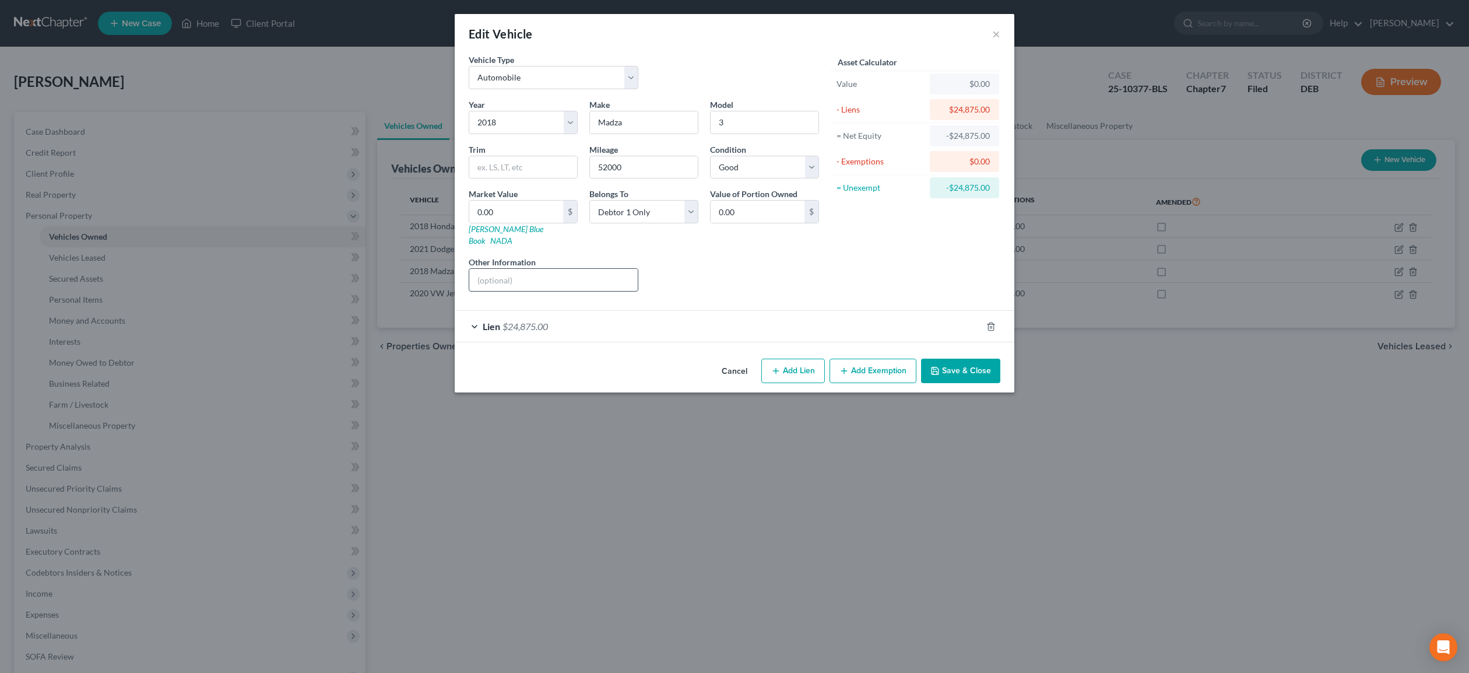
click at [544, 269] on input "text" at bounding box center [553, 280] width 168 height 22
type input "To Surrender"
click at [855, 318] on div "Lien $24,875.00" at bounding box center [718, 326] width 527 height 31
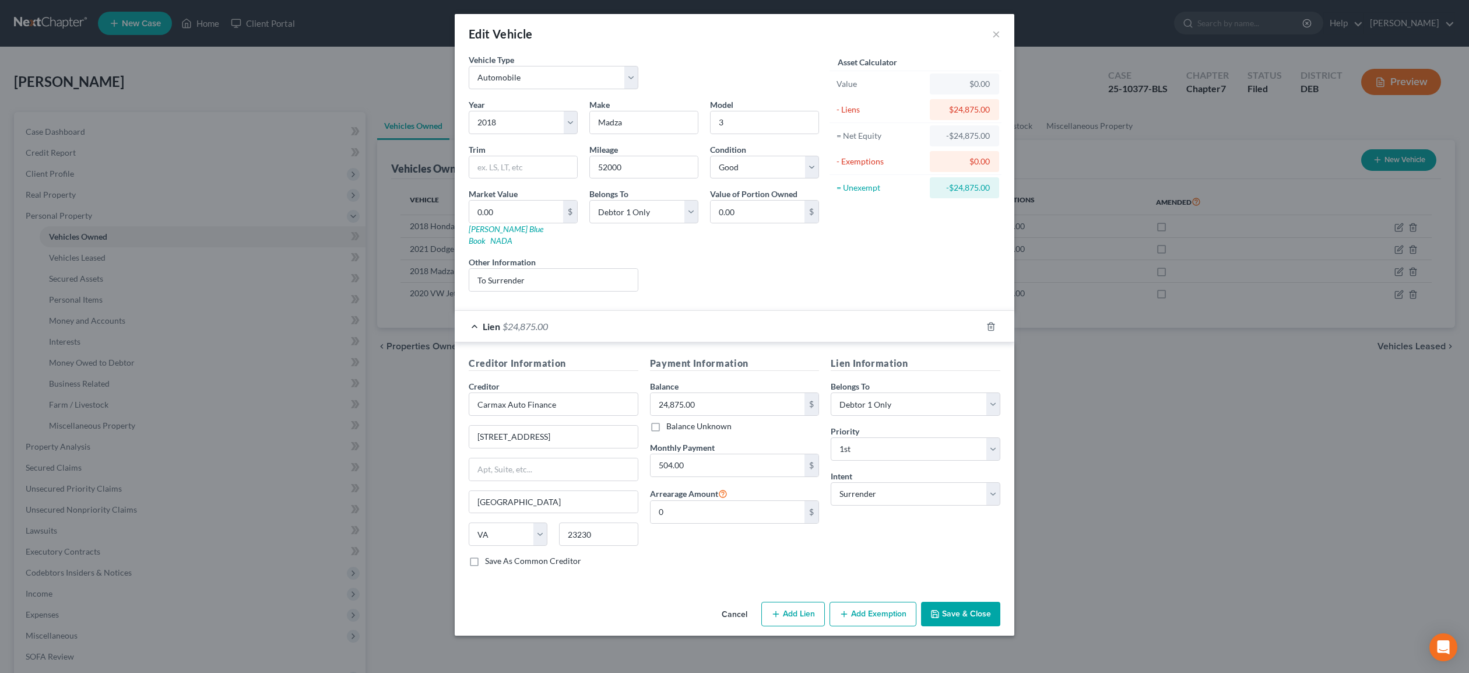
click at [961, 602] on button "Save & Close" at bounding box center [960, 614] width 79 height 24
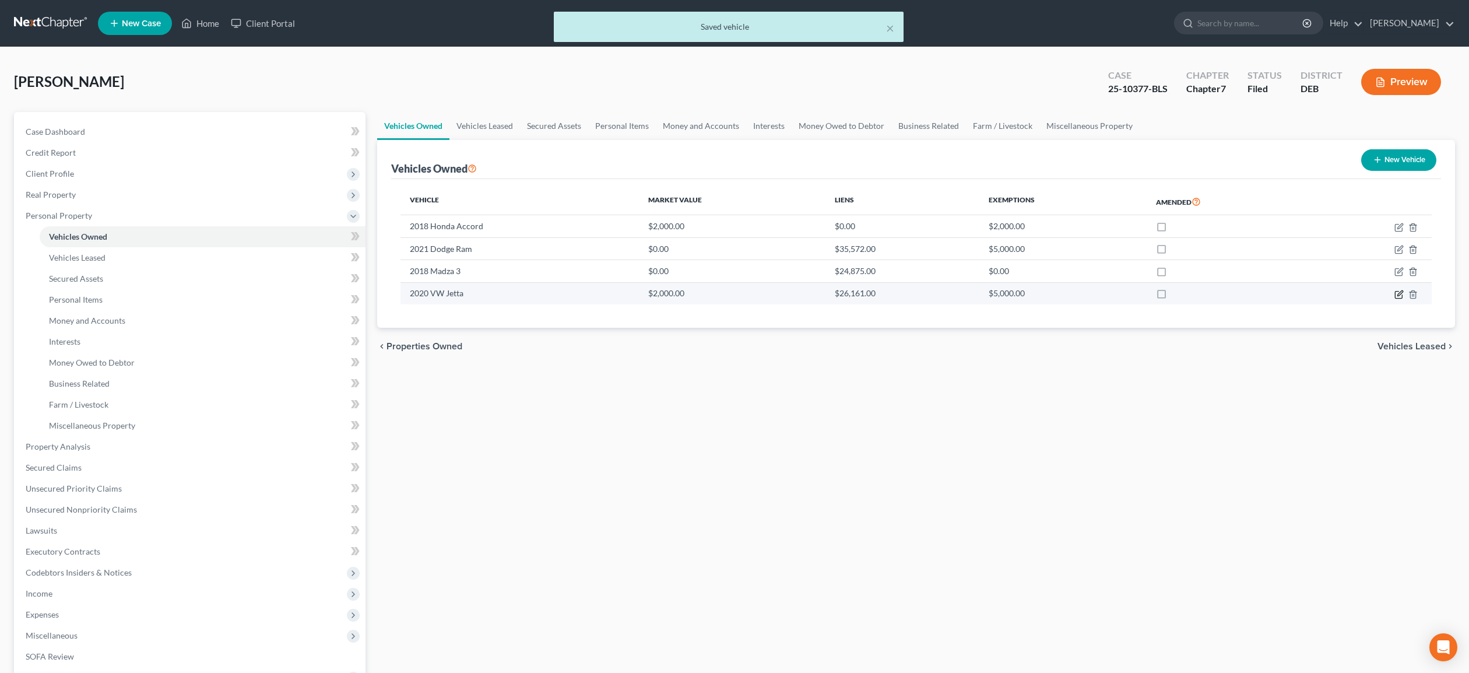
click at [1398, 297] on icon "button" at bounding box center [1398, 294] width 9 height 9
select select "0"
select select "6"
select select "2"
select select "0"
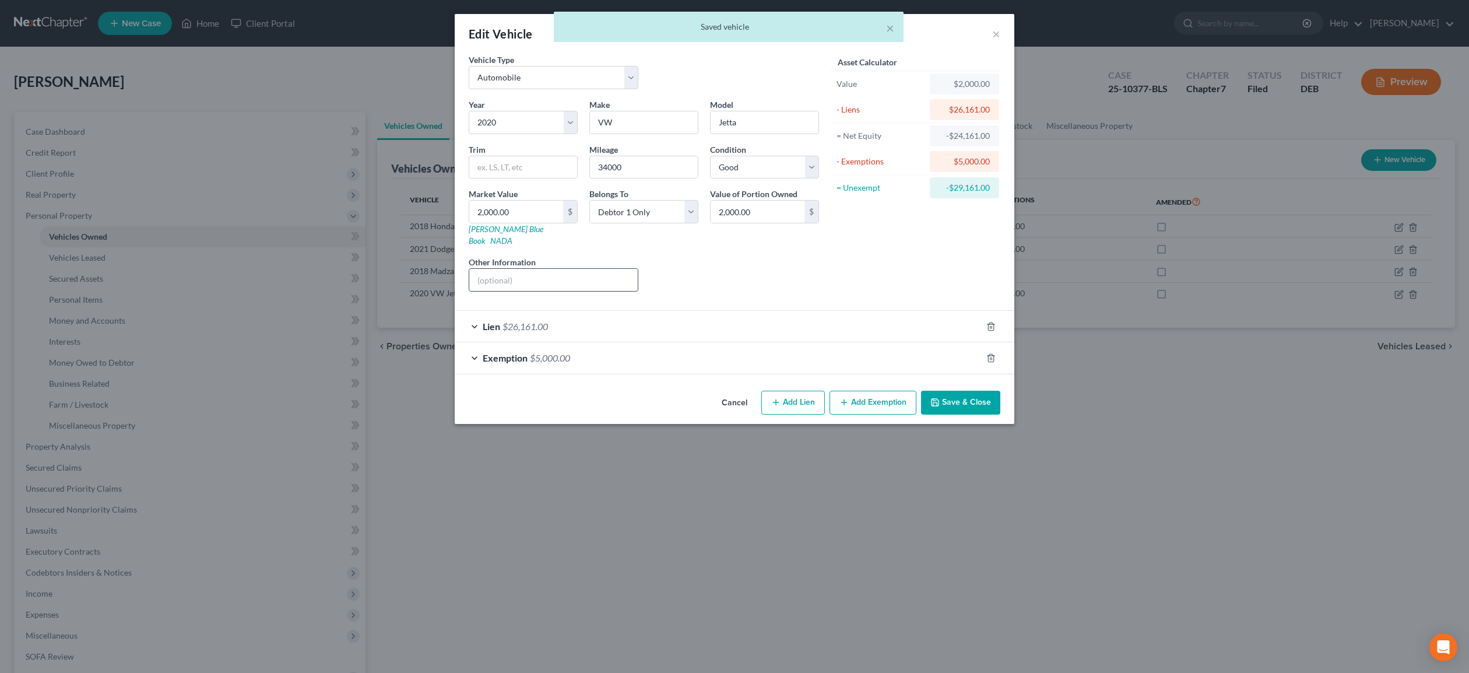
click at [549, 273] on input "text" at bounding box center [553, 280] width 168 height 22
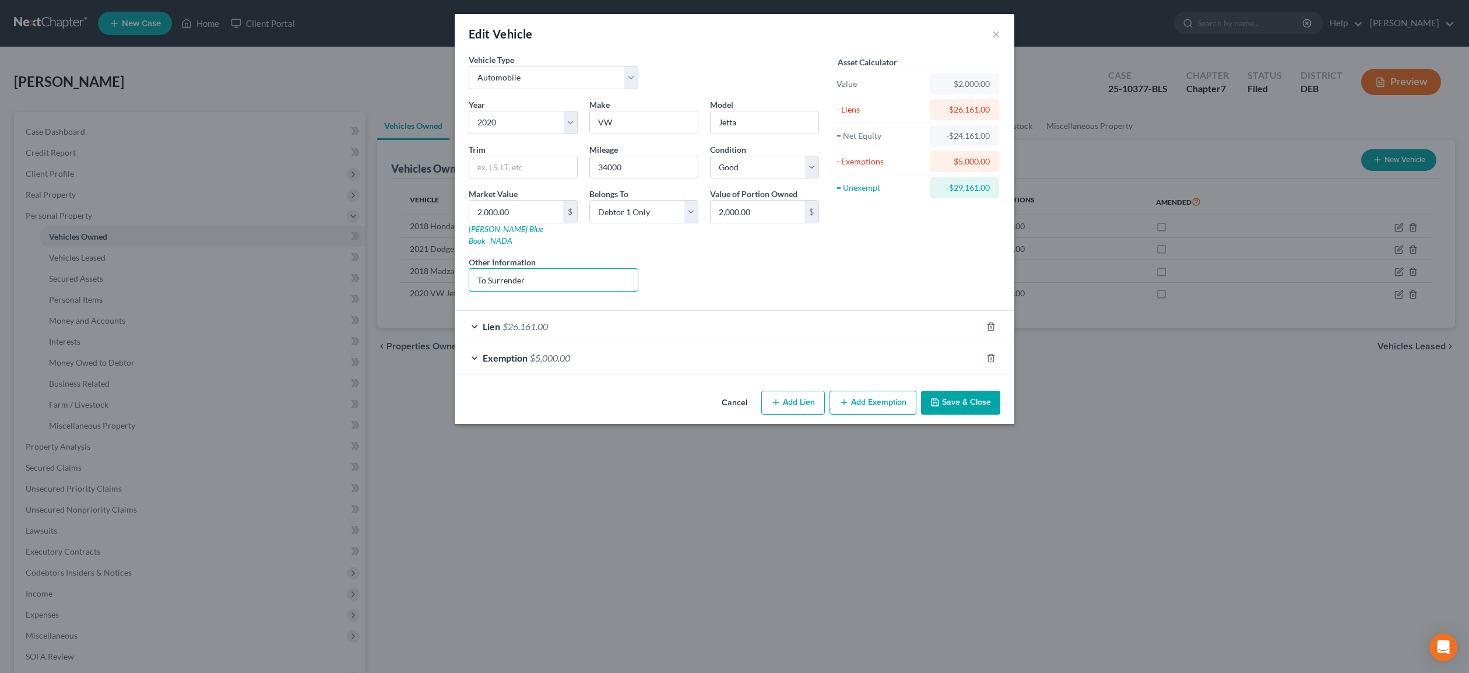
type input "To Surrender"
click at [957, 319] on div "Lien $26,161.00" at bounding box center [718, 326] width 527 height 31
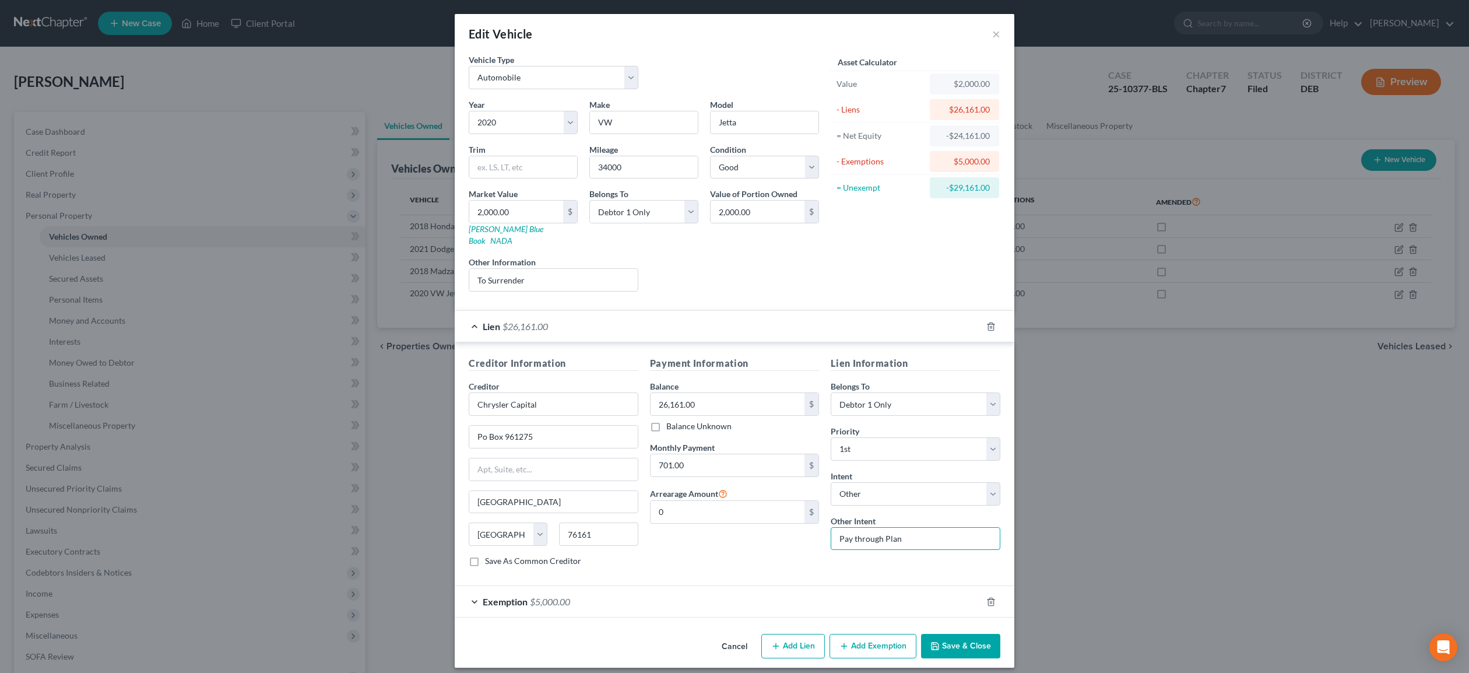
drag, startPoint x: 909, startPoint y: 527, endPoint x: 803, endPoint y: 522, distance: 105.6
click at [831, 527] on input "Pay through Plan" at bounding box center [916, 538] width 170 height 23
type input "To Surrender"
click at [966, 634] on button "Save & Close" at bounding box center [960, 646] width 79 height 24
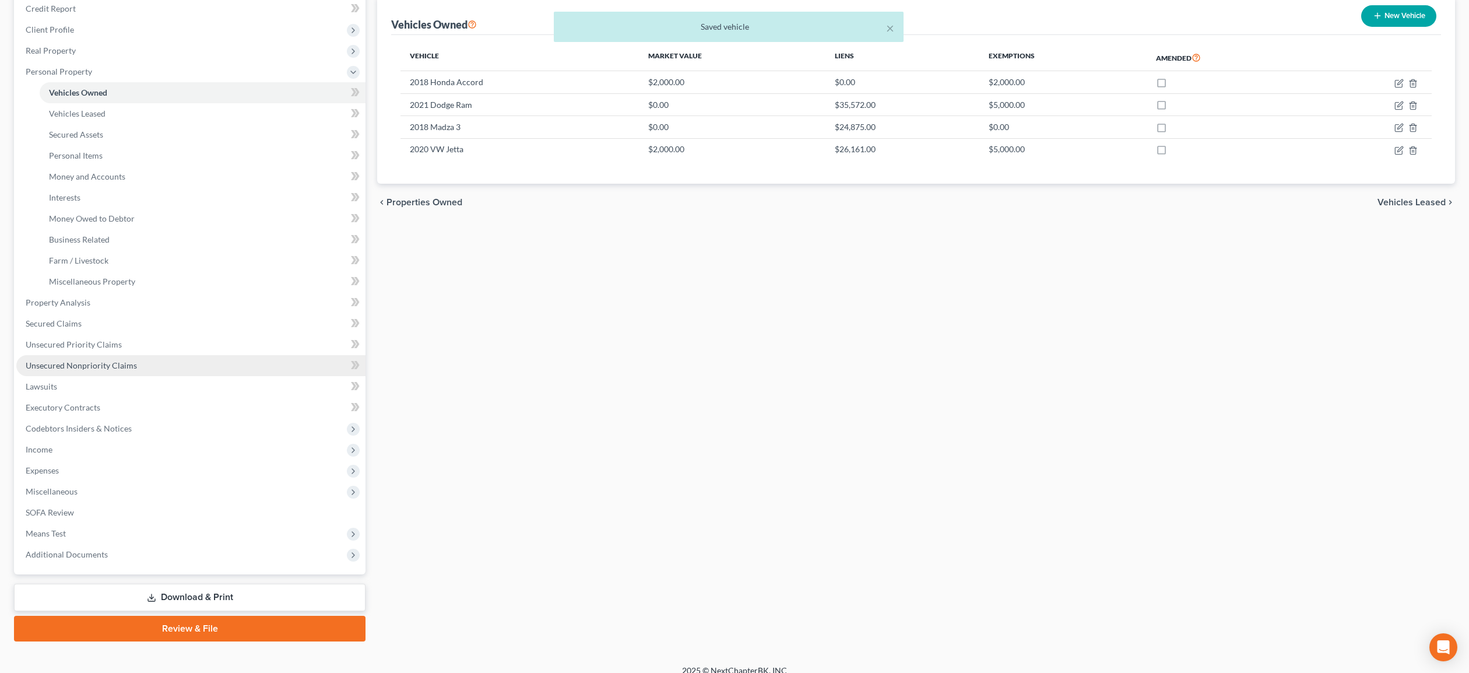
scroll to position [156, 0]
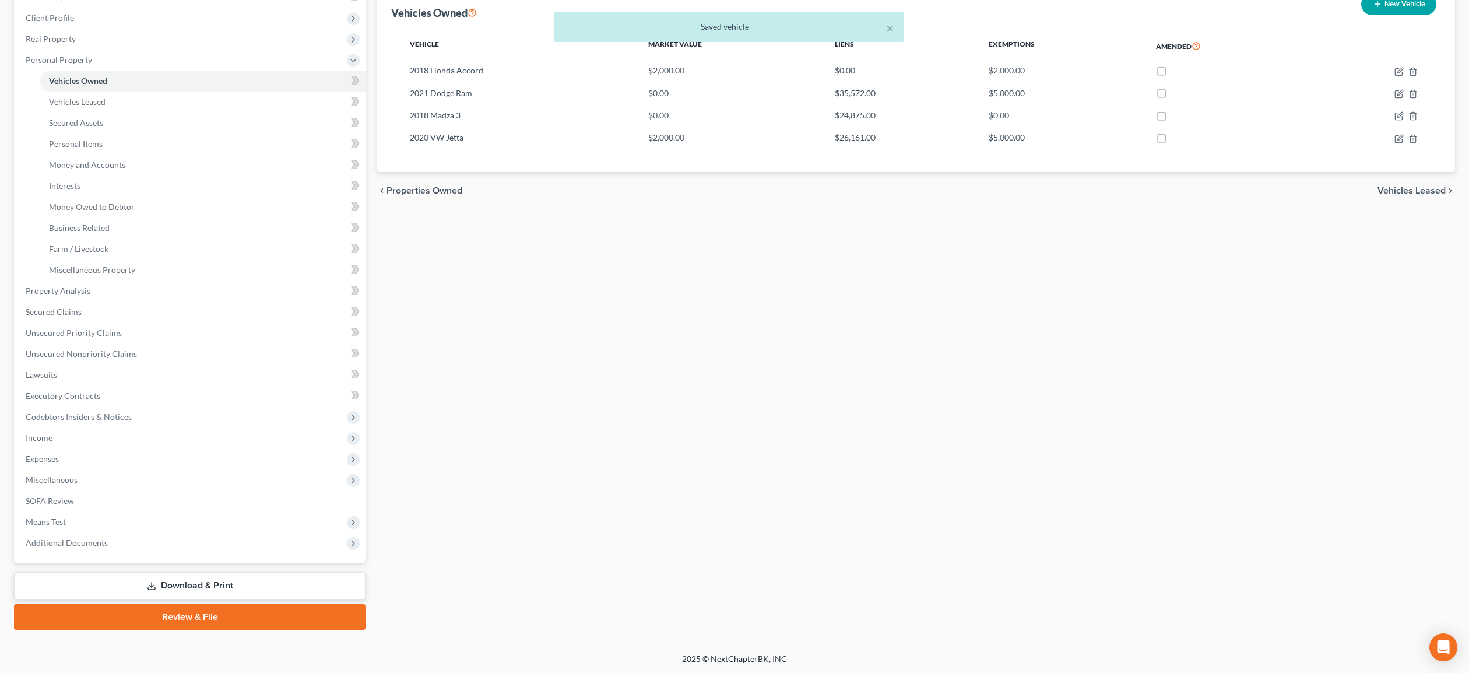
click at [187, 585] on link "Download & Print" at bounding box center [189, 585] width 351 height 27
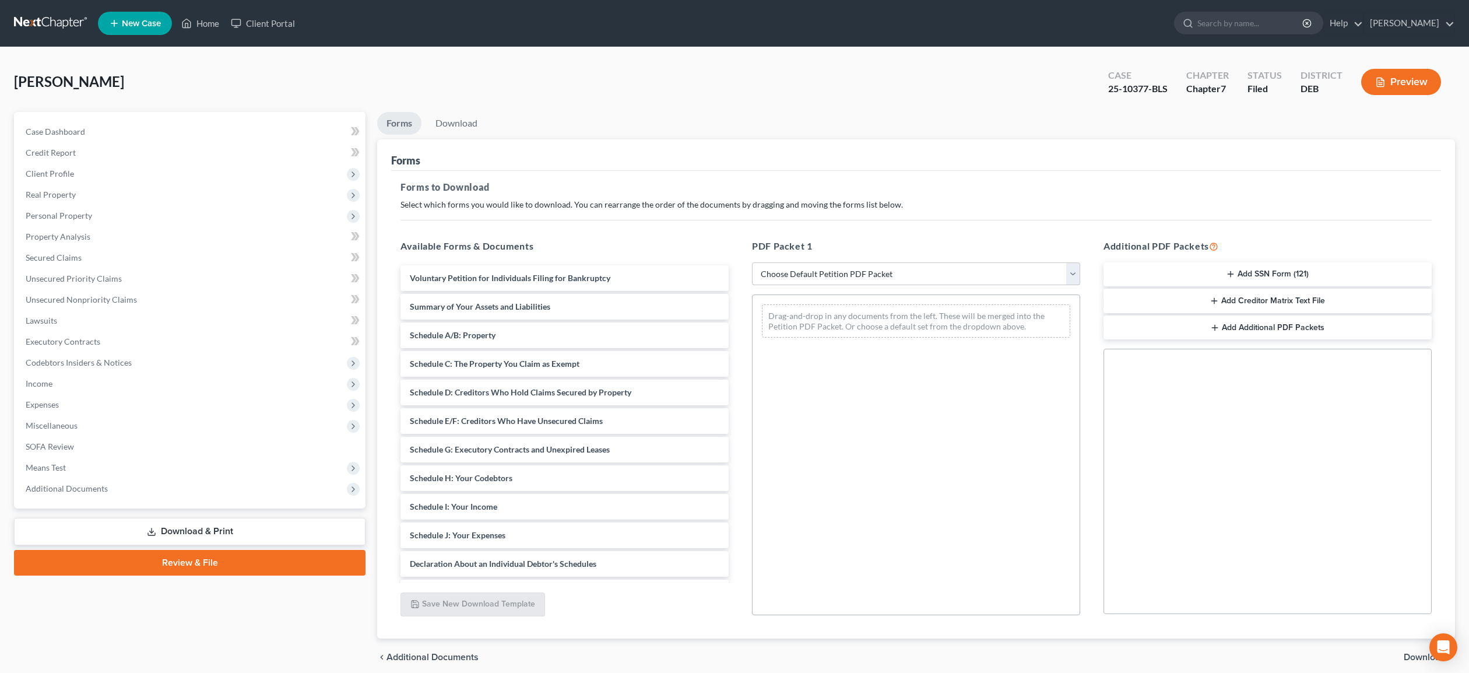
select select "2"
click option "Amended Forms" at bounding box center [0, 0] width 0 height 0
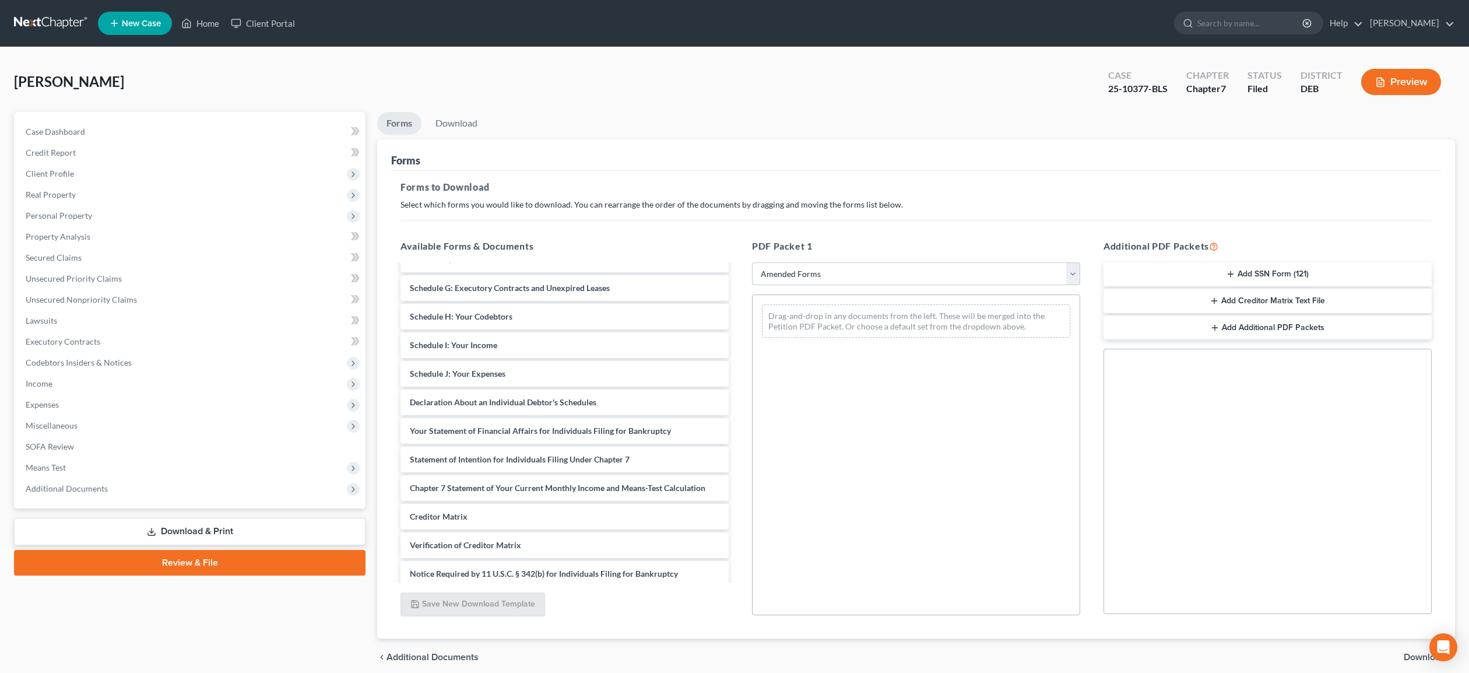
scroll to position [163, 0]
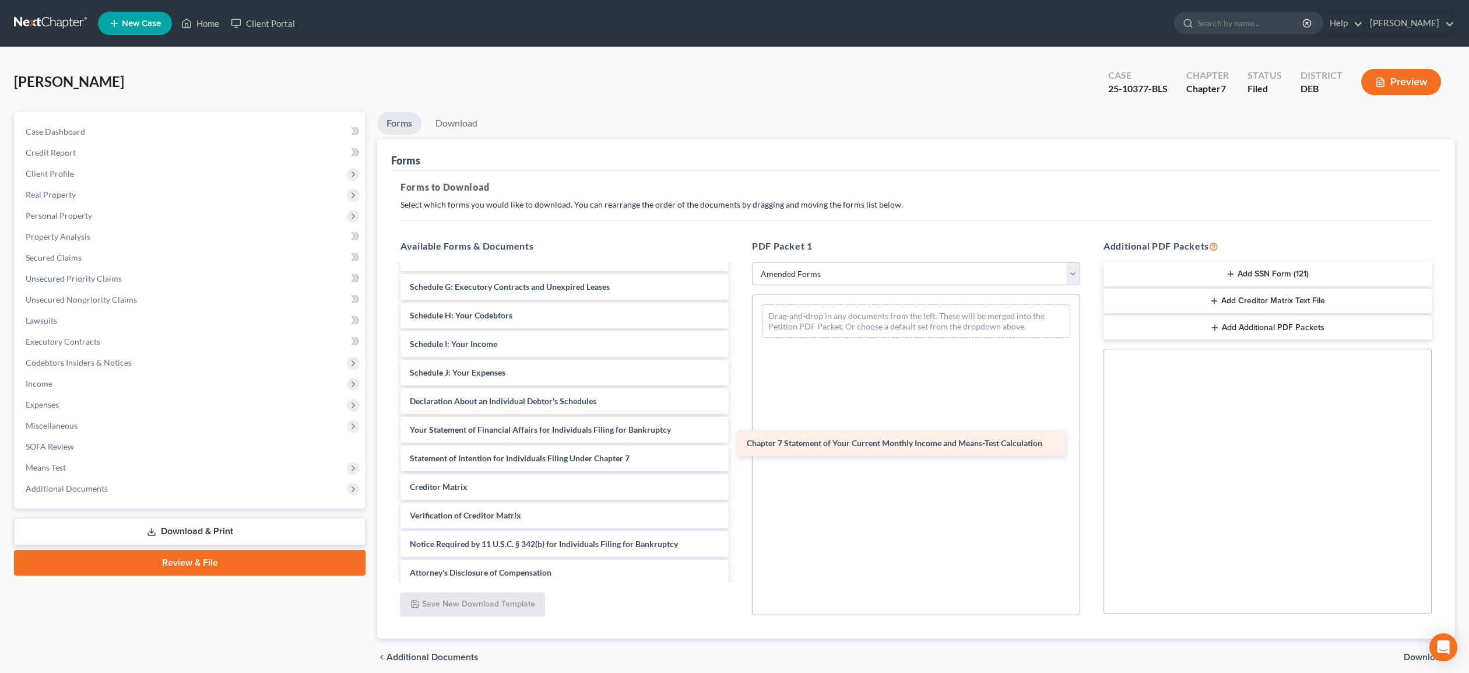
drag, startPoint x: 617, startPoint y: 484, endPoint x: 954, endPoint y: 442, distance: 339.6
click at [738, 442] on div "Chapter 7 Statement of Your Current Monthly Income and Means-Test Calculation V…" at bounding box center [564, 344] width 347 height 483
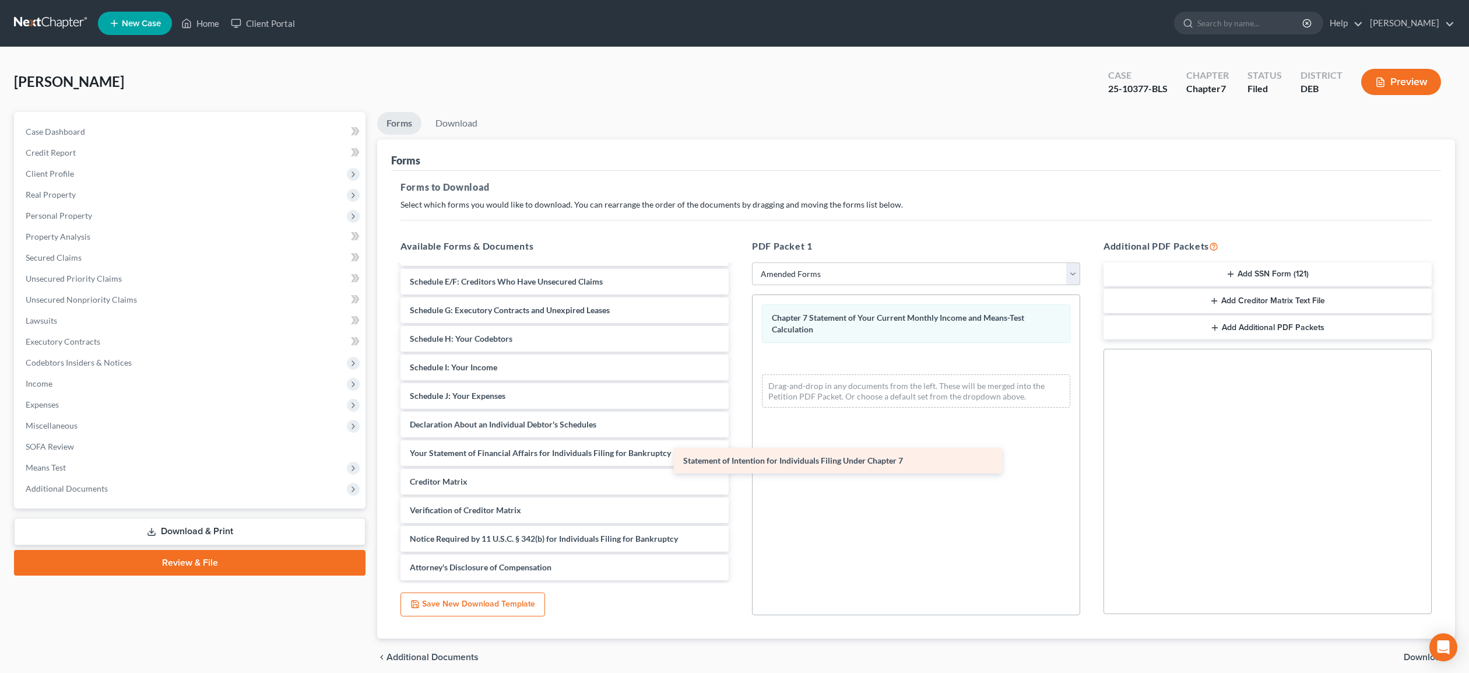
scroll to position [139, 0]
drag, startPoint x: 566, startPoint y: 458, endPoint x: 917, endPoint y: 465, distance: 351.6
click at [738, 465] on div "Statement of Intention for Individuals Filing Under Chapter 7 Voluntary Petitio…" at bounding box center [564, 353] width 347 height 454
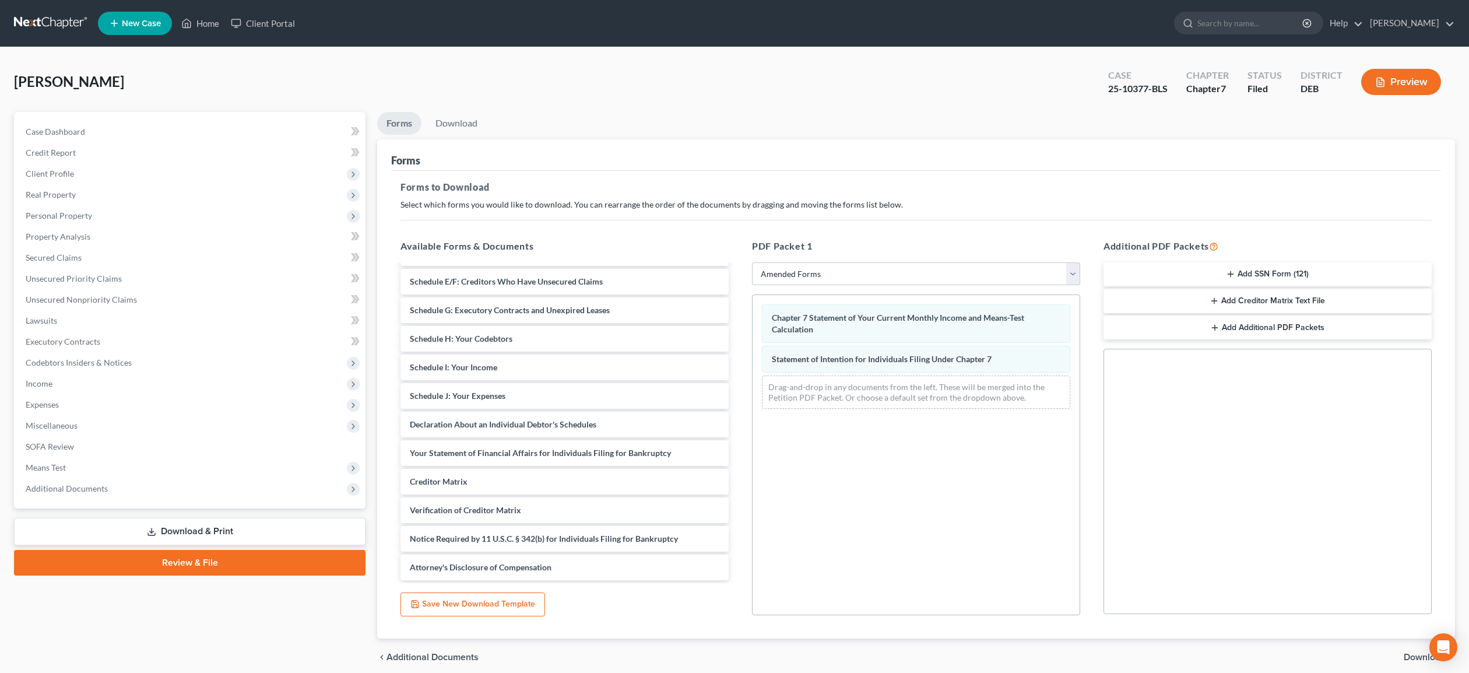
click at [1415, 661] on span "Download" at bounding box center [1425, 656] width 42 height 9
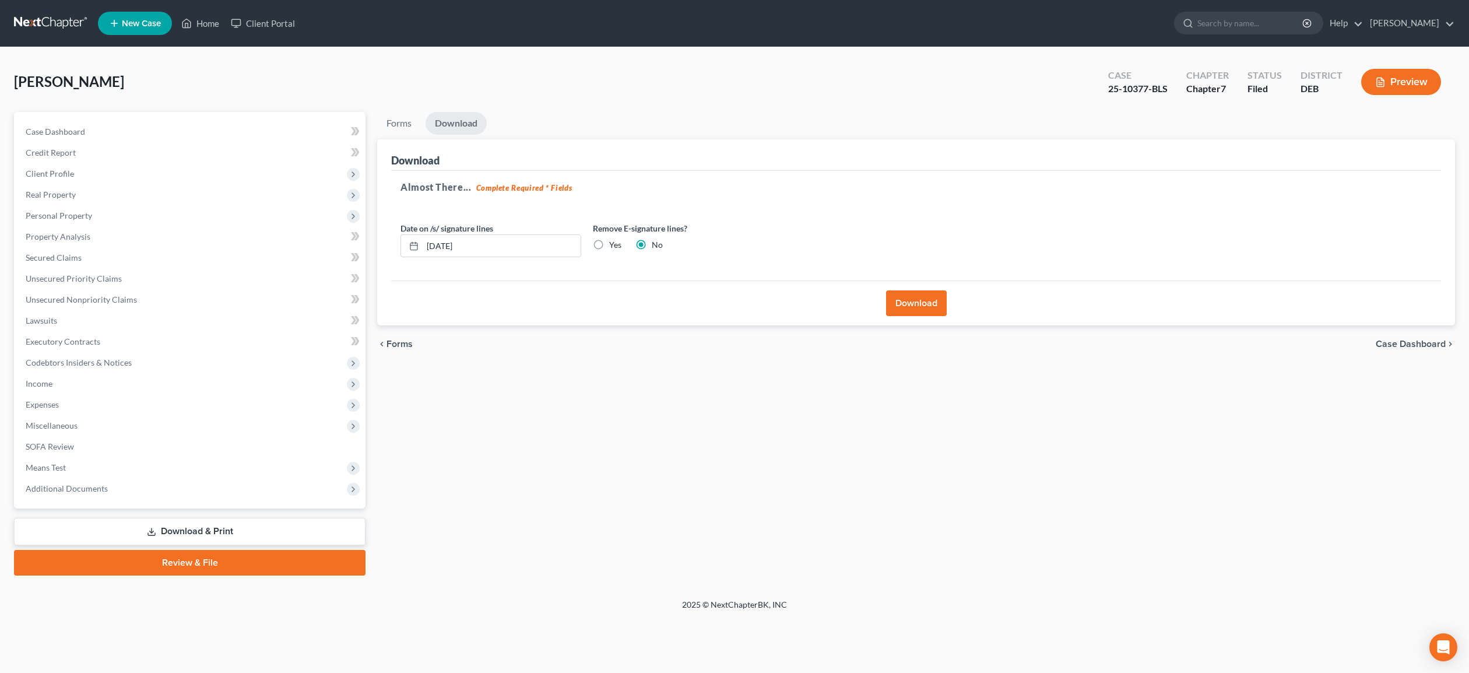
click at [926, 302] on button "Download" at bounding box center [916, 303] width 61 height 26
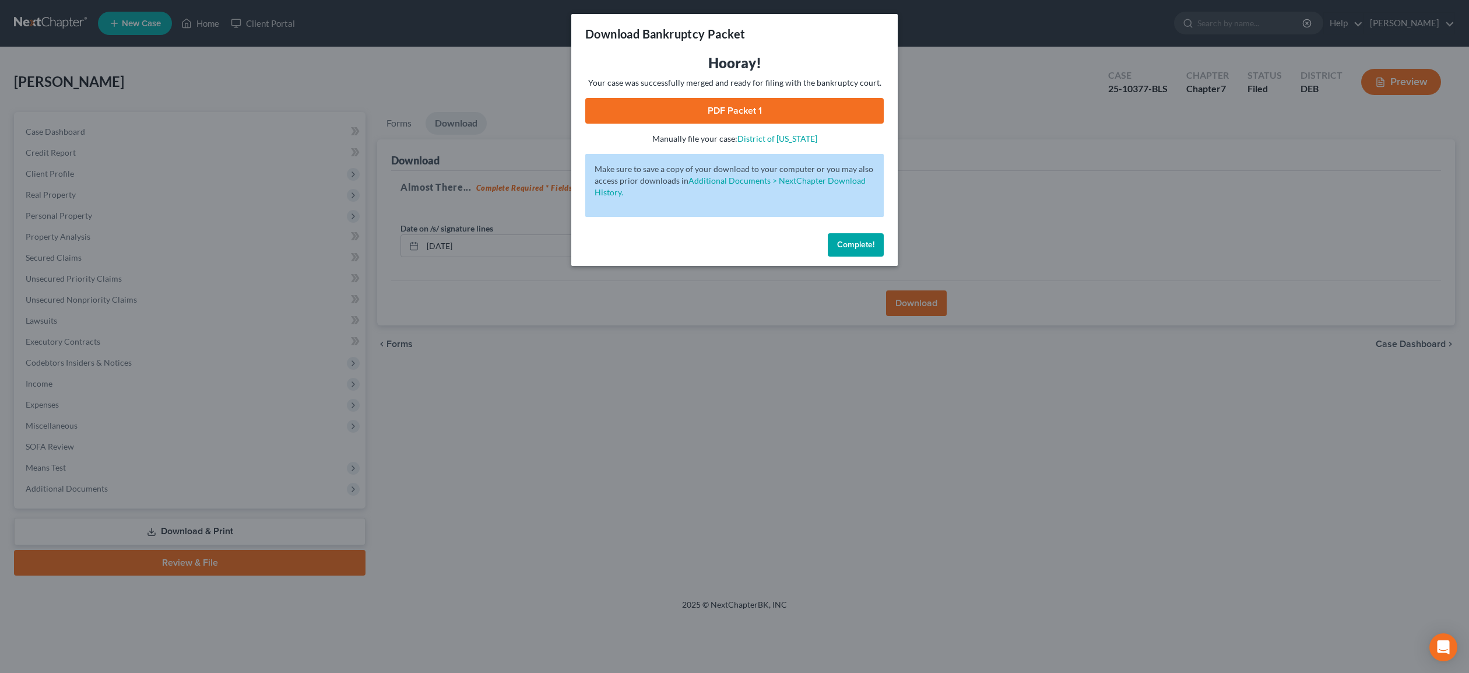
click at [1114, 325] on div "Download Bankruptcy Packet Hooray! Your case was successfully merged and ready …" at bounding box center [734, 336] width 1469 height 673
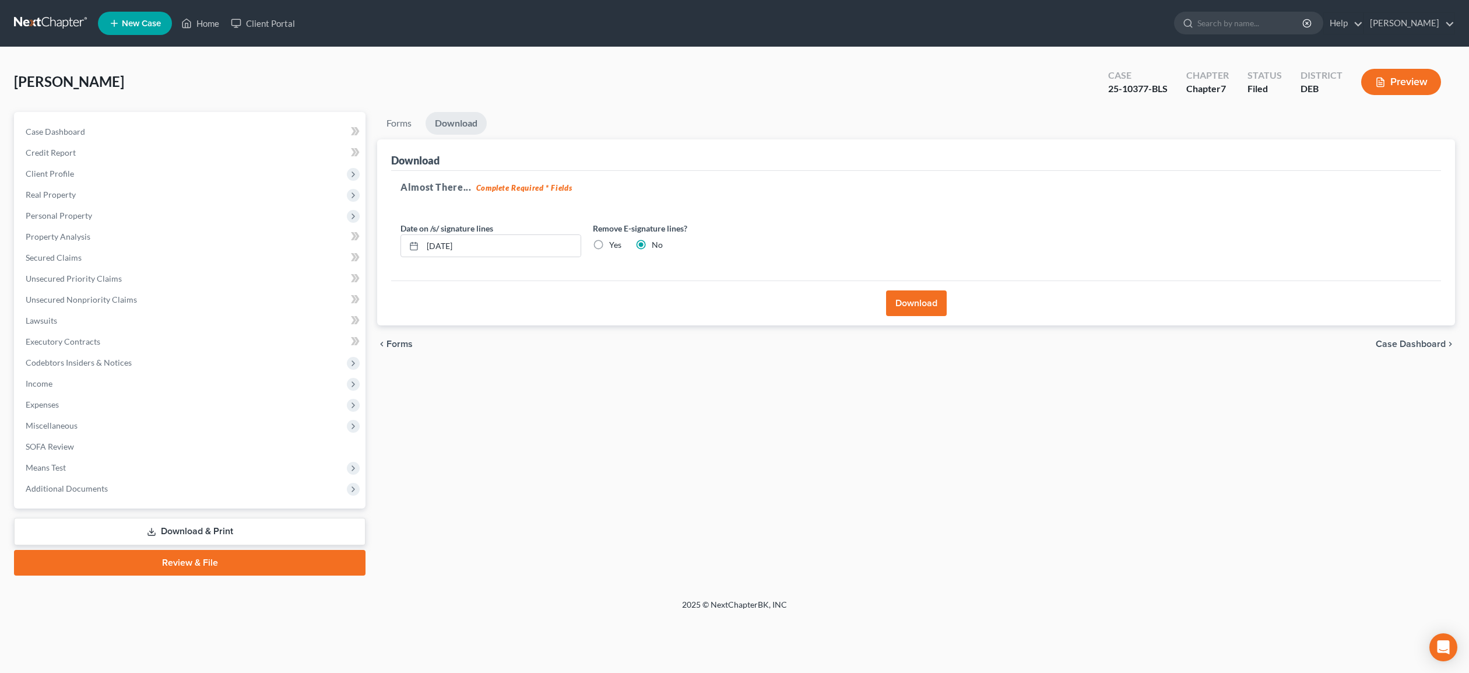
click at [922, 302] on button "Download" at bounding box center [916, 303] width 61 height 26
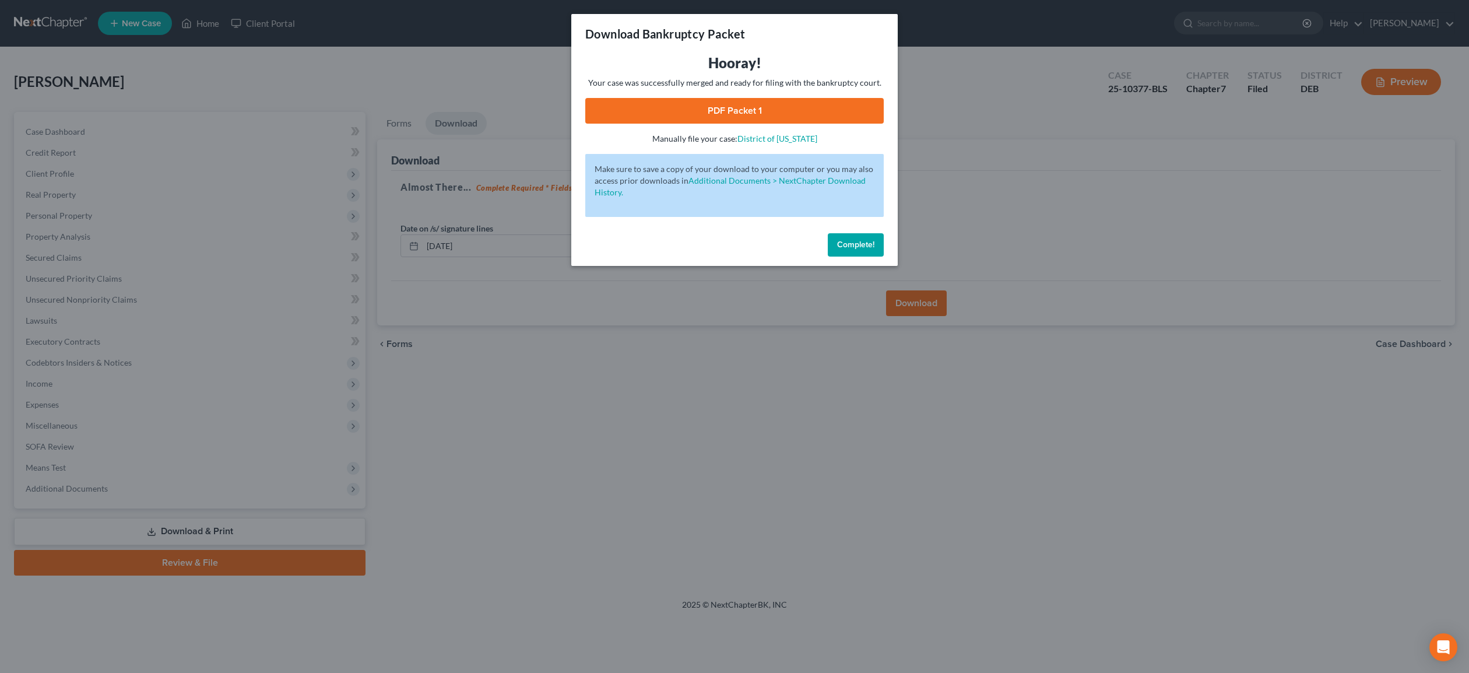
click at [769, 118] on link "PDF Packet 1" at bounding box center [734, 111] width 298 height 26
drag, startPoint x: 863, startPoint y: 248, endPoint x: 849, endPoint y: 253, distance: 15.3
click at [863, 248] on span "Complete!" at bounding box center [855, 245] width 37 height 10
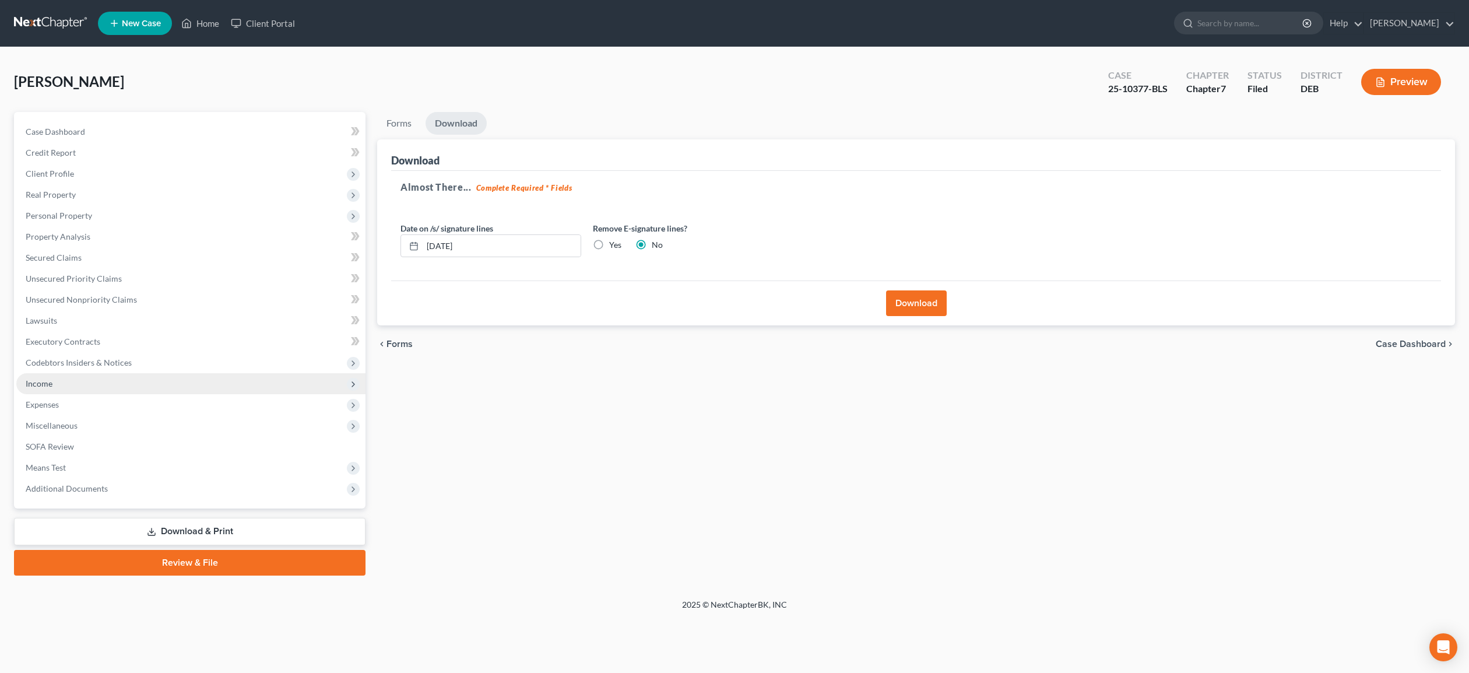
click at [48, 382] on span "Income" at bounding box center [39, 383] width 27 height 10
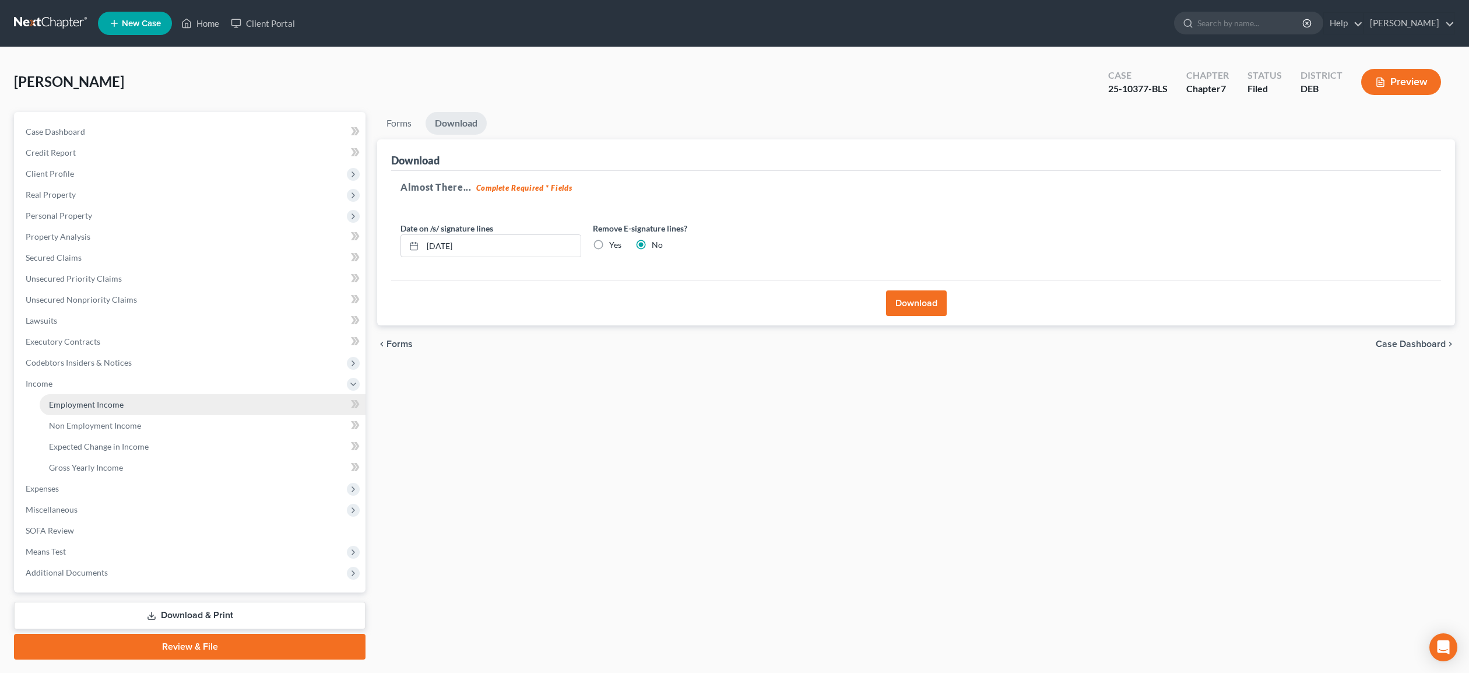
click at [75, 401] on span "Employment Income" at bounding box center [86, 404] width 75 height 10
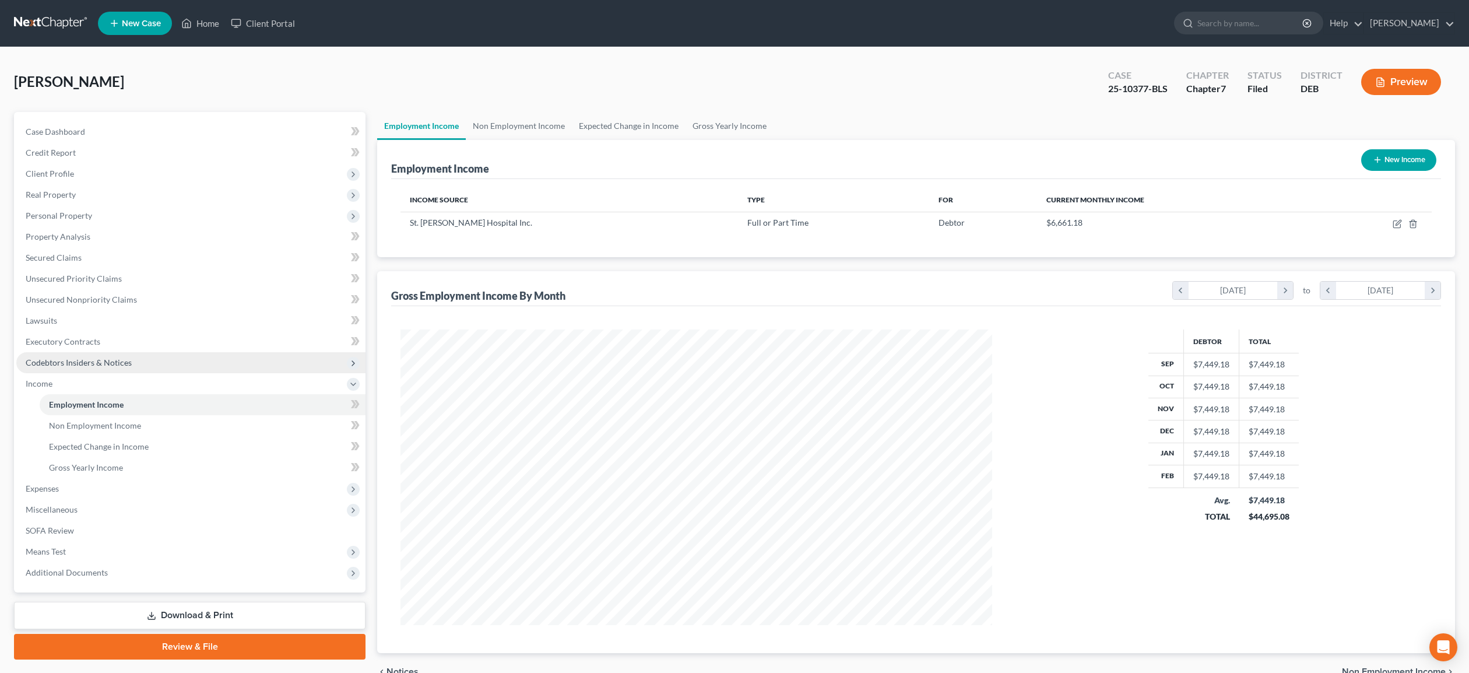
scroll to position [296, 615]
